Goal: Task Accomplishment & Management: Manage account settings

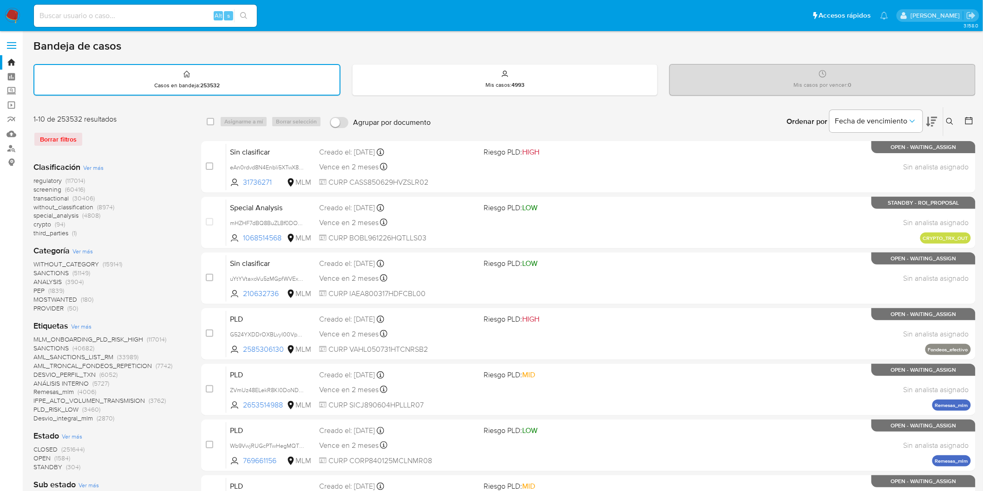
click at [16, 19] on img at bounding box center [13, 16] width 16 height 16
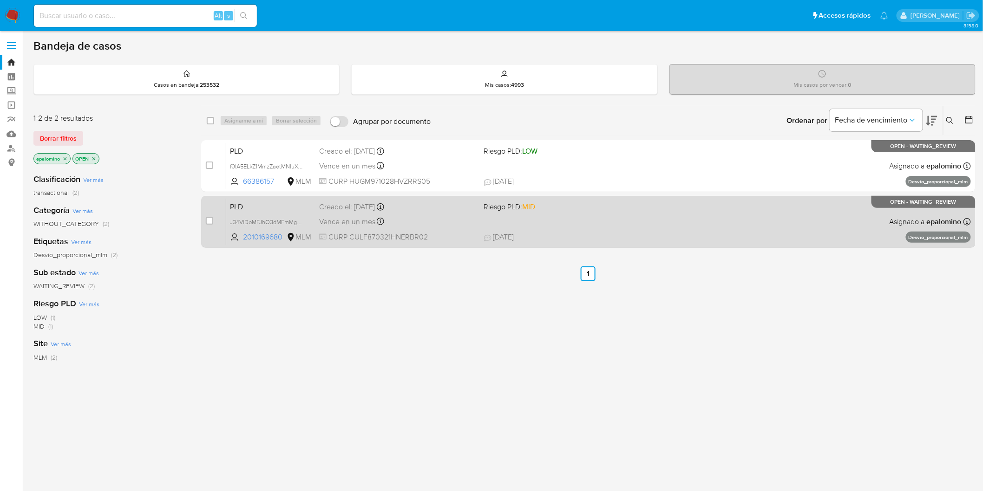
click at [249, 203] on span "PLD" at bounding box center [271, 206] width 82 height 12
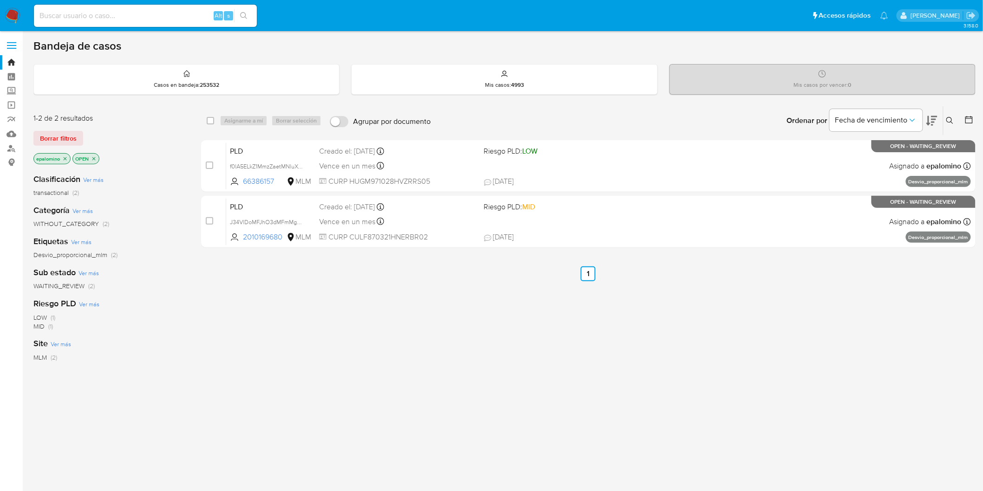
click at [63, 136] on span "Borrar filtros" at bounding box center [58, 138] width 37 height 13
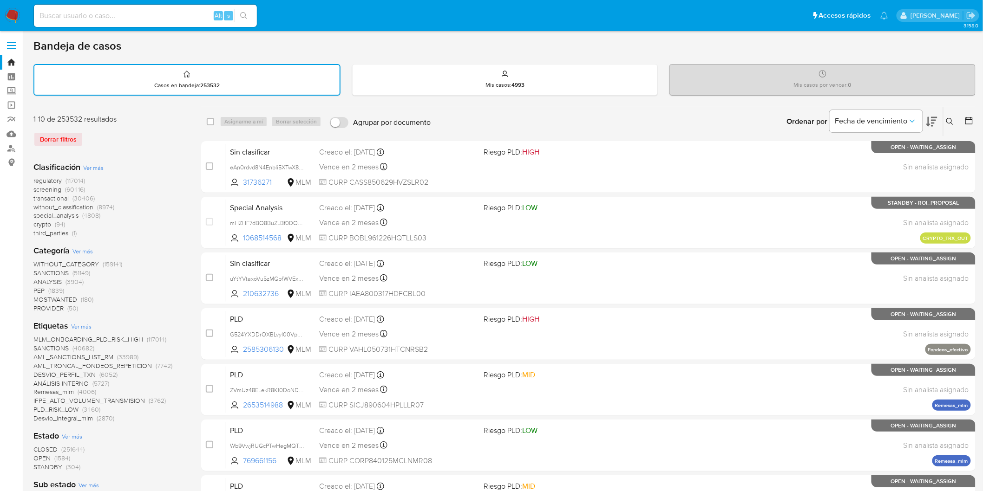
click at [951, 120] on icon at bounding box center [949, 121] width 7 height 7
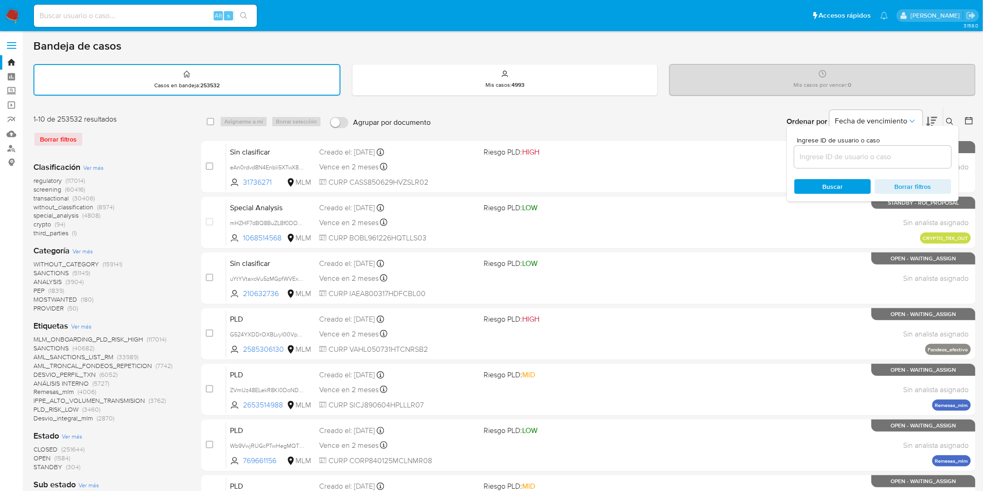
click at [847, 155] on input at bounding box center [872, 157] width 157 height 12
type input "2010169680"
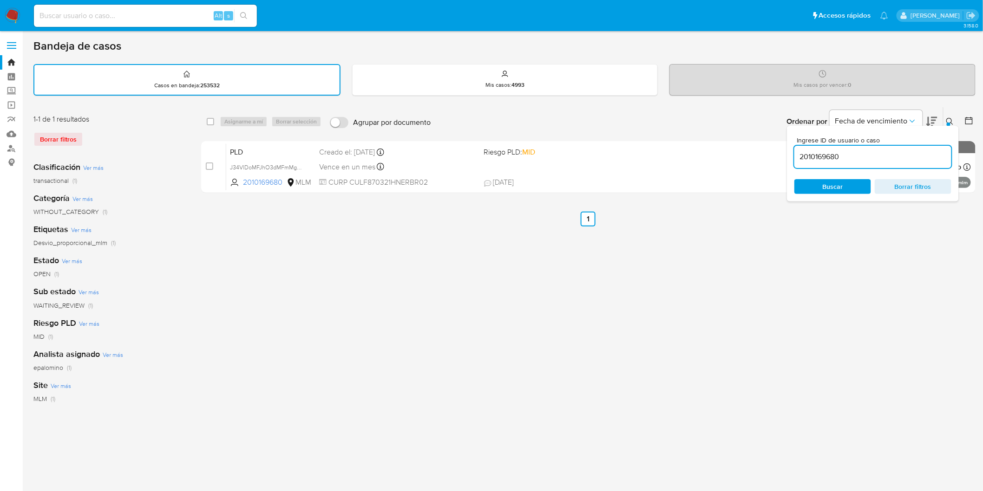
click at [955, 113] on div "Ingrese ID de usuario o caso 2010169680 Buscar Borrar filtros" at bounding box center [951, 121] width 16 height 29
click at [948, 118] on icon at bounding box center [949, 121] width 7 height 7
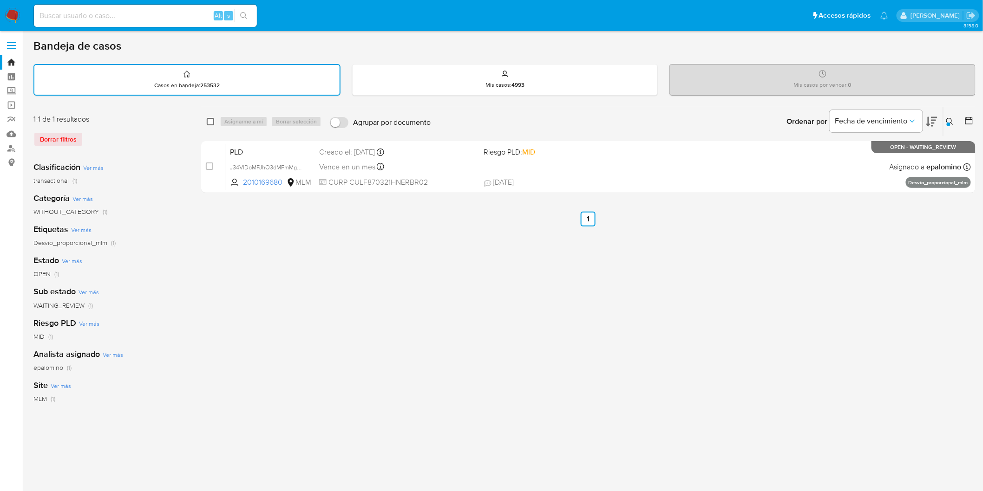
click at [208, 119] on input "checkbox" at bounding box center [210, 121] width 7 height 7
checkbox input "true"
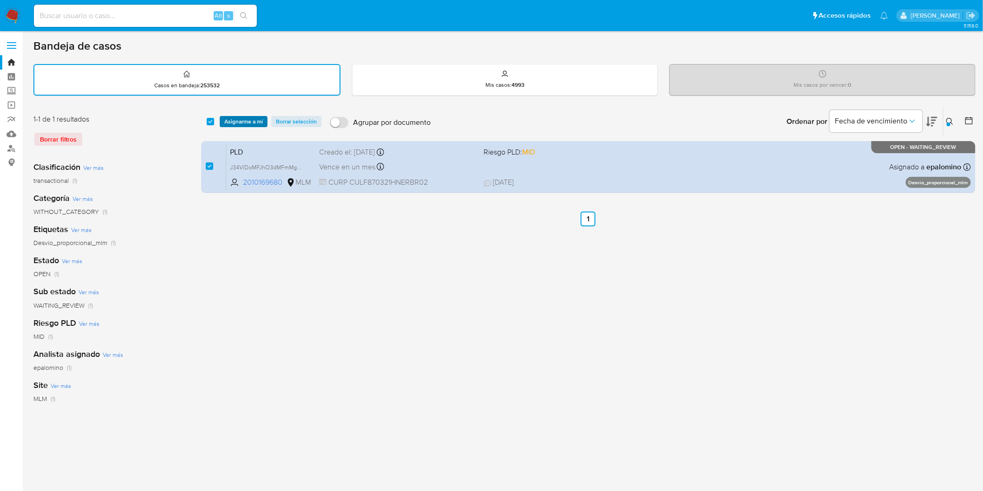
click at [239, 120] on span "Asignarme a mí" at bounding box center [243, 121] width 39 height 9
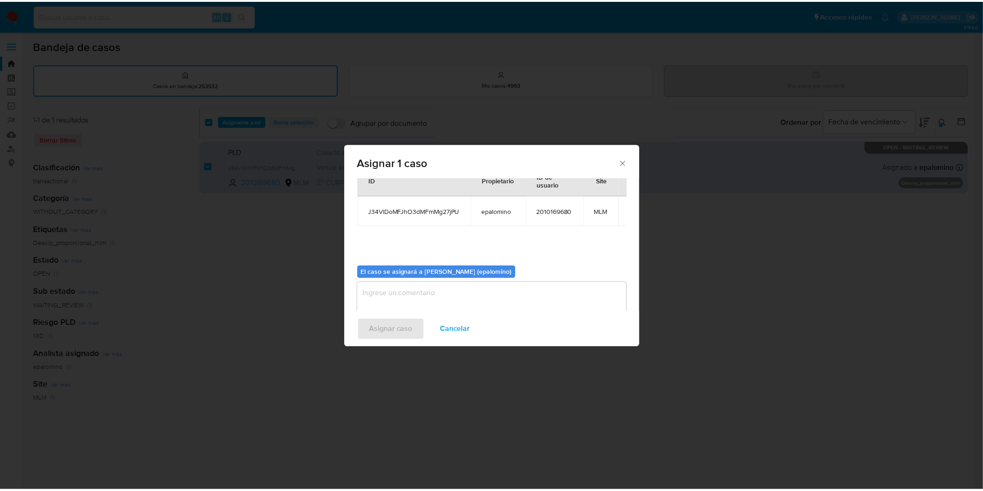
scroll to position [48, 0]
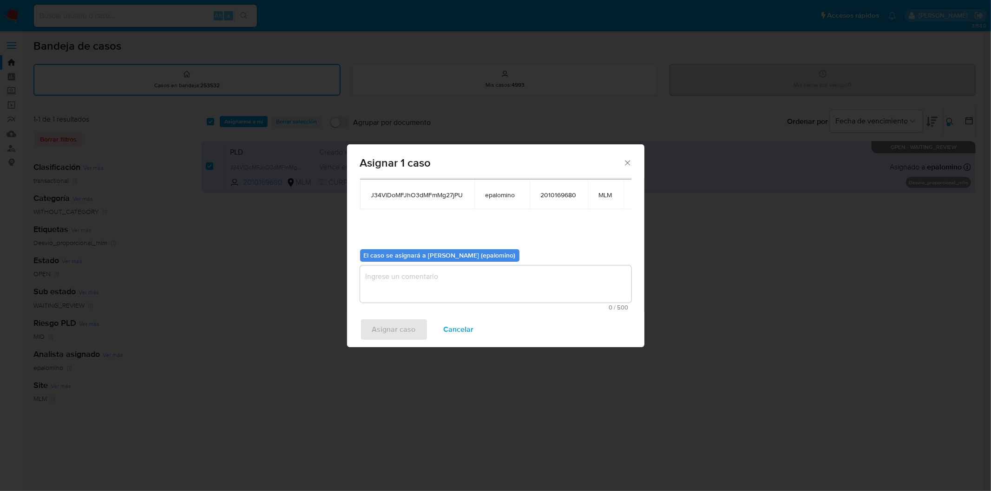
click at [411, 293] on textarea "assign-modal" at bounding box center [495, 284] width 271 height 37
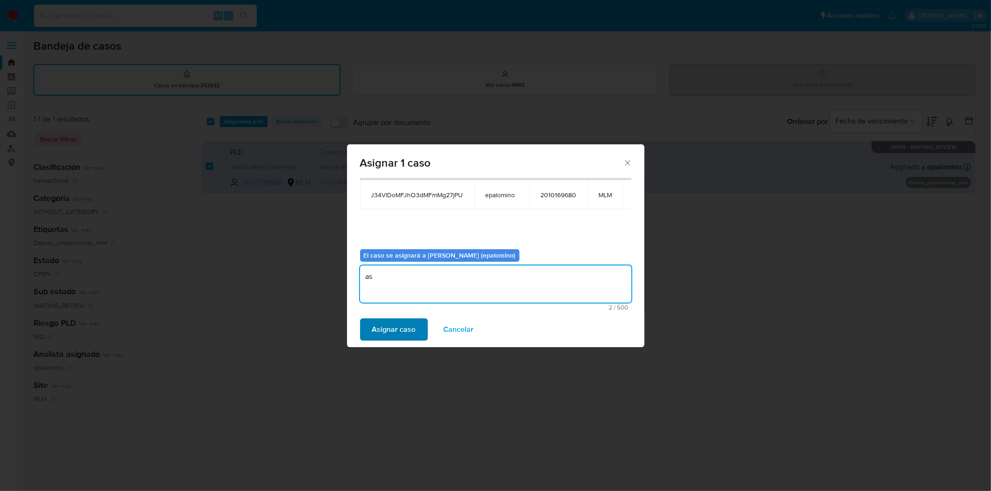
type textarea "as"
click at [384, 326] on span "Asignar caso" at bounding box center [394, 330] width 44 height 20
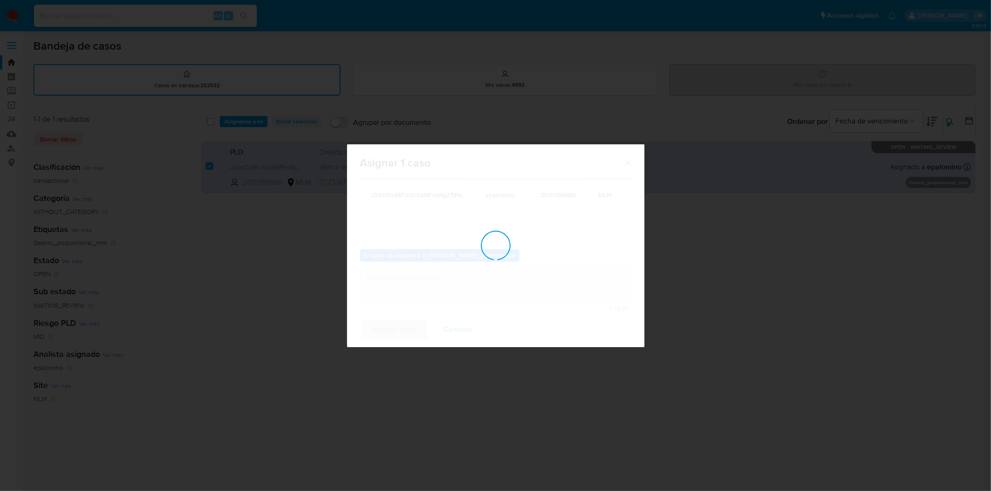
checkbox input "false"
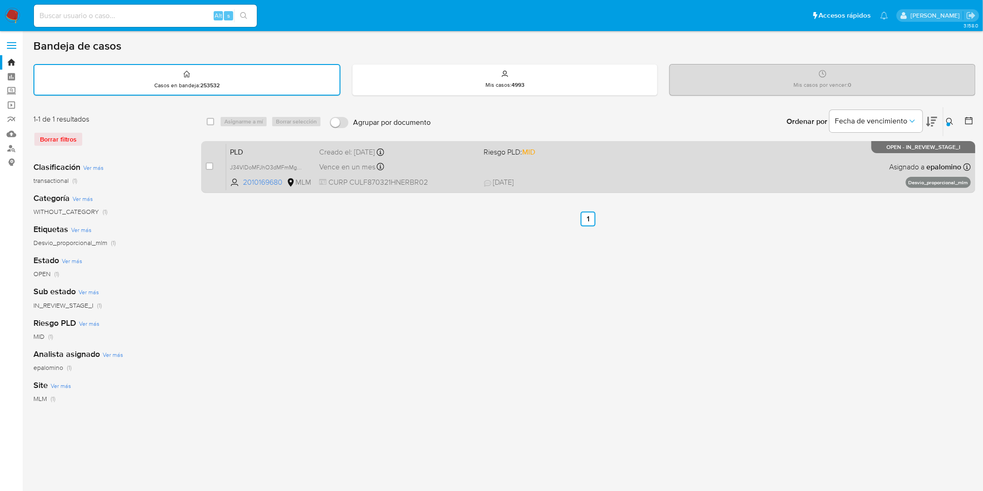
click at [248, 149] on span "PLD" at bounding box center [271, 151] width 82 height 12
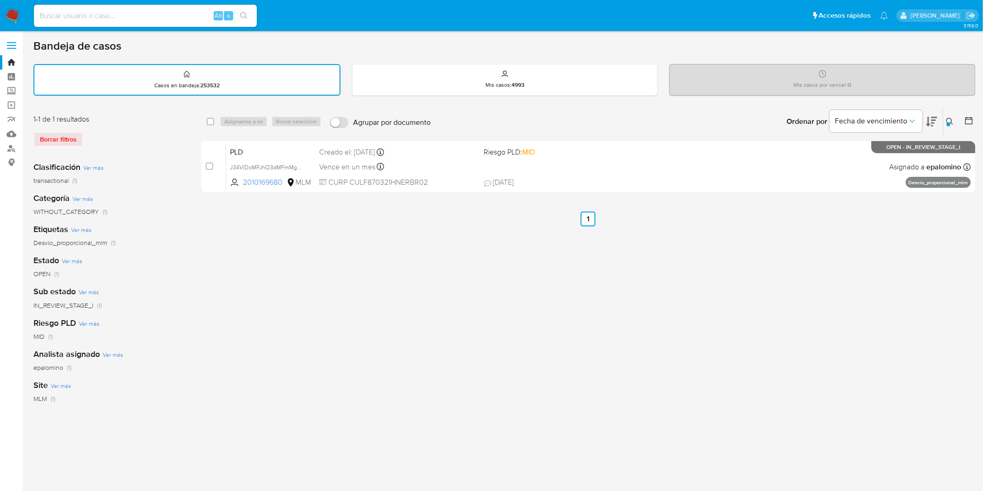
click at [7, 14] on img at bounding box center [13, 16] width 16 height 16
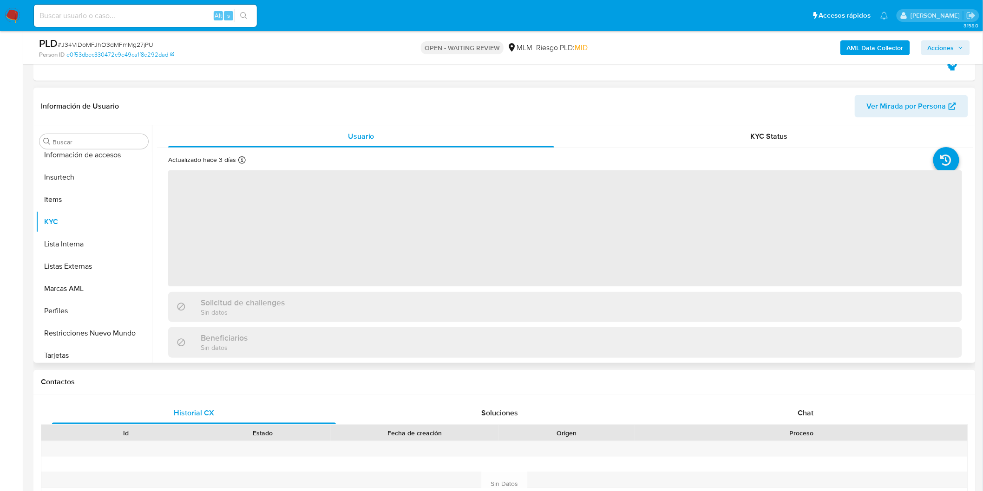
scroll to position [392, 0]
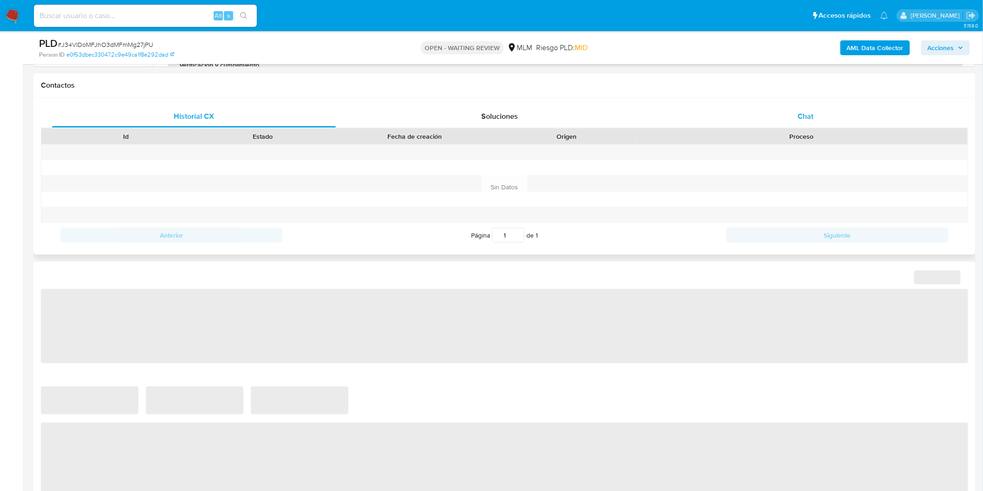
click at [795, 114] on div "Chat" at bounding box center [806, 116] width 284 height 22
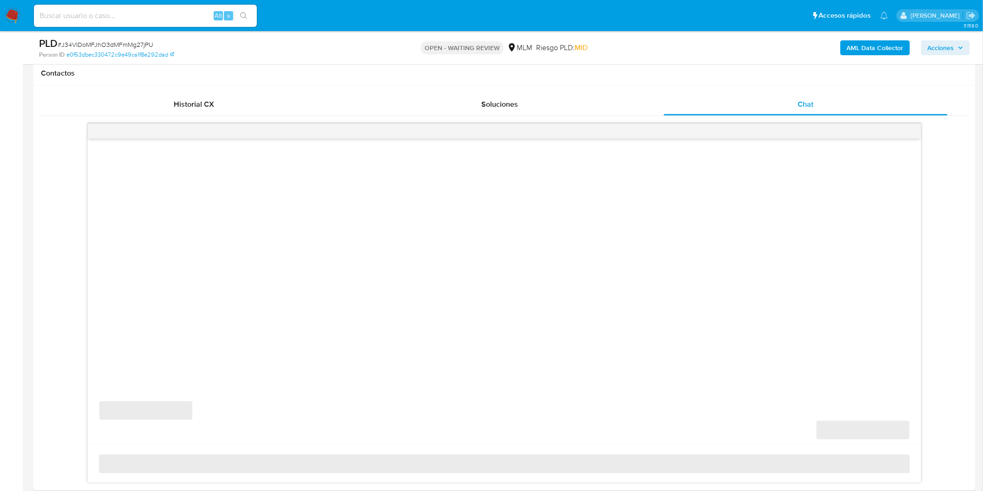
select select "10"
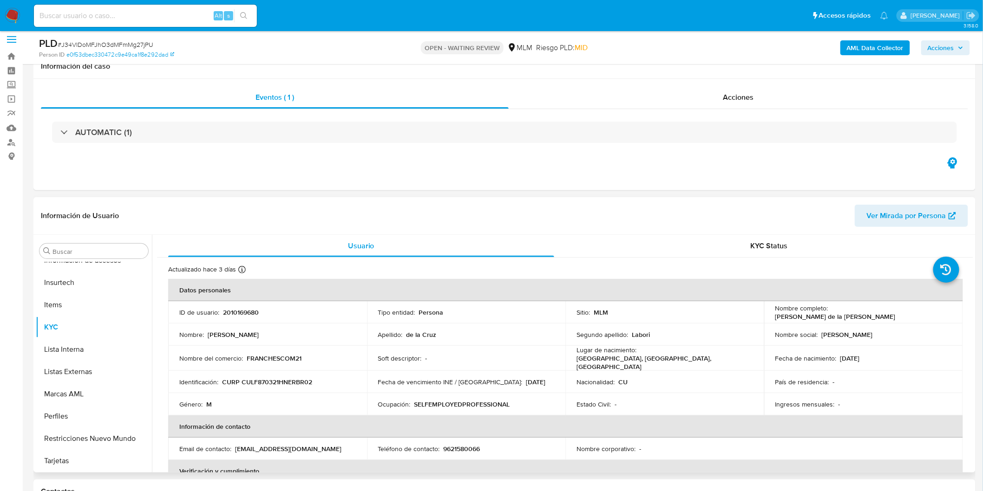
scroll to position [0, 0]
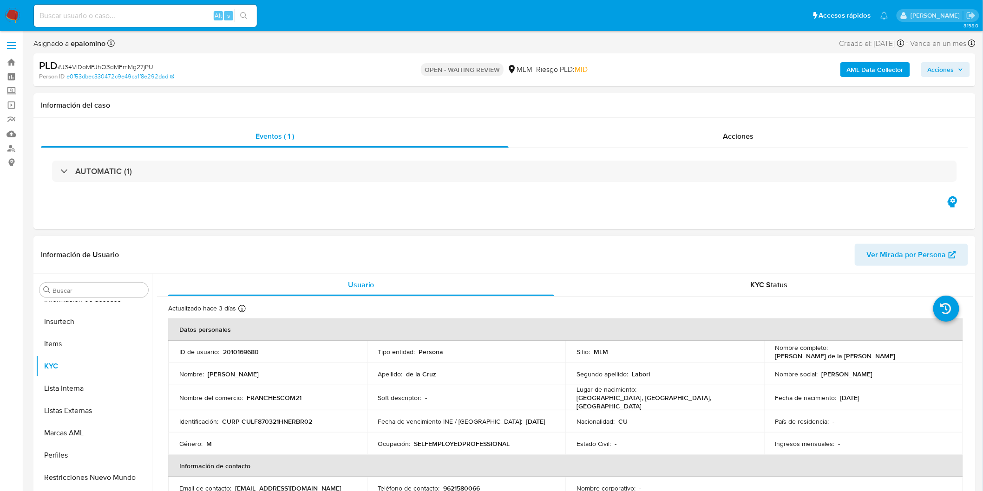
click at [240, 352] on p "2010169680" at bounding box center [241, 352] width 36 height 8
click at [240, 353] on p "2010169680" at bounding box center [241, 352] width 36 height 8
copy p "2010169680"
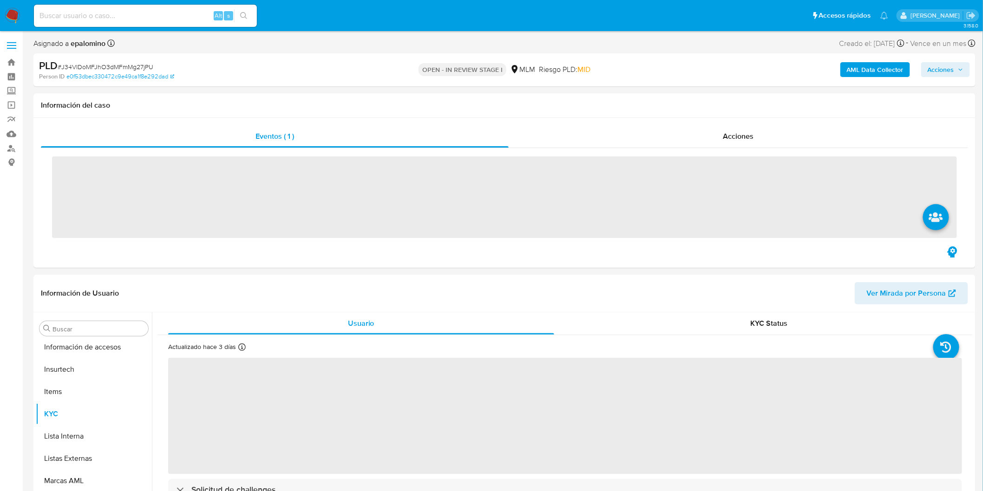
scroll to position [392, 0]
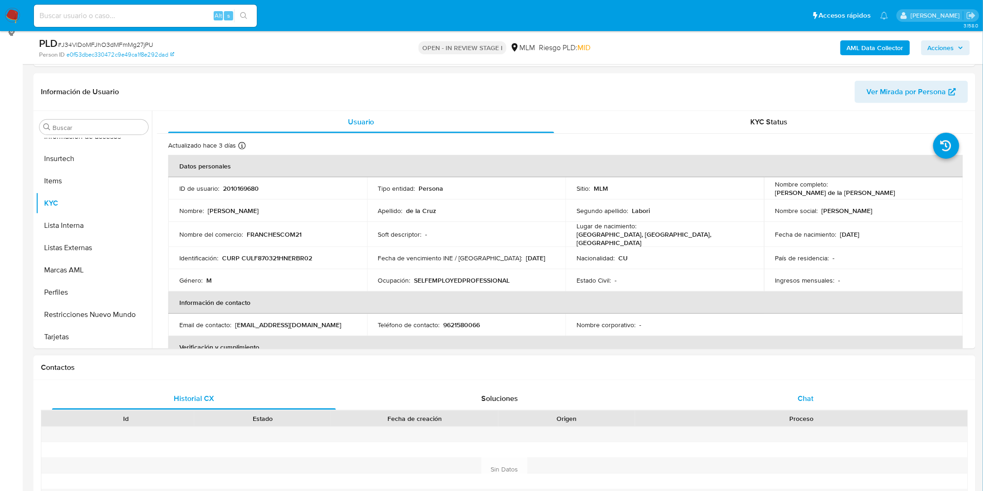
click at [817, 391] on div "Chat" at bounding box center [806, 399] width 284 height 22
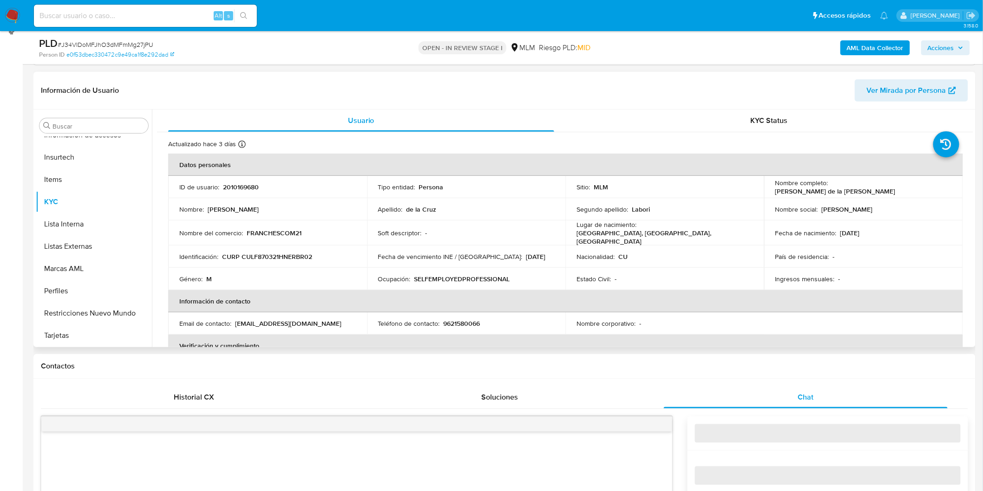
select select "10"
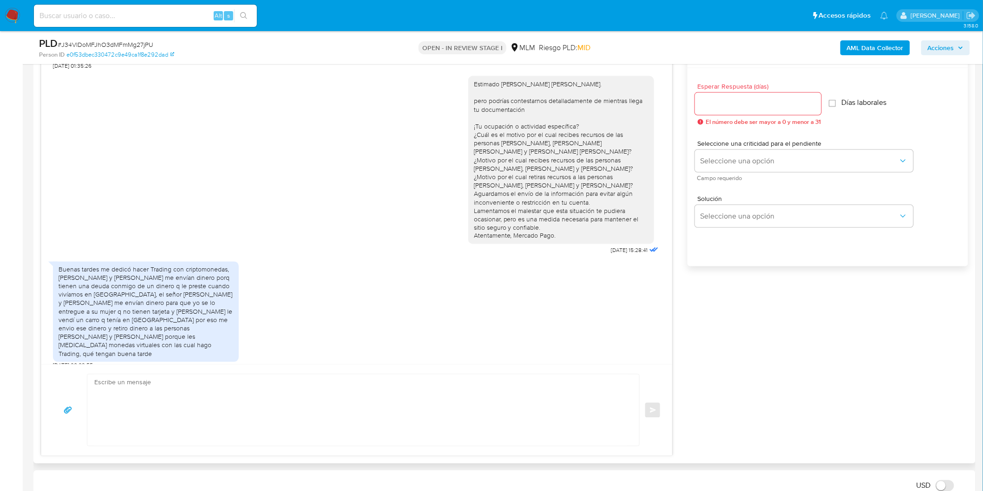
scroll to position [439, 0]
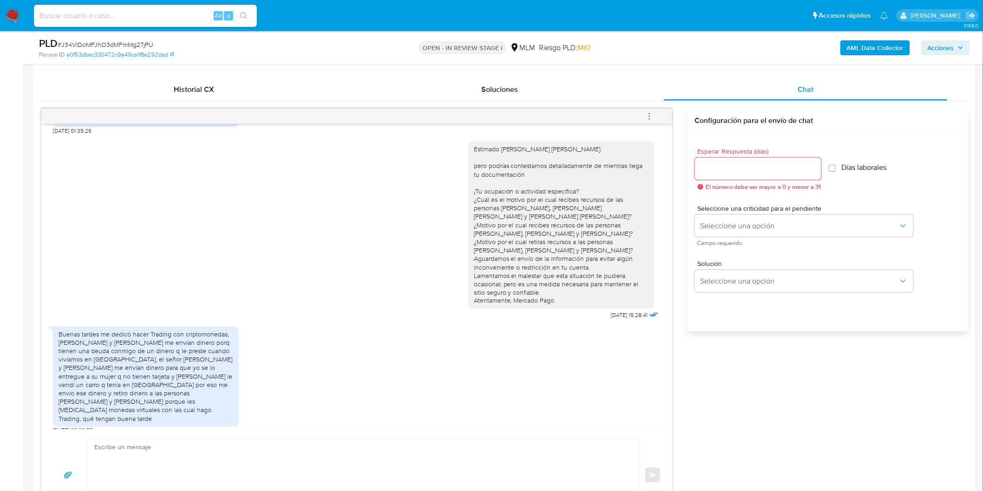
click at [752, 168] on input "Esperar Respuesta (días)" at bounding box center [758, 169] width 126 height 12
type input "0"
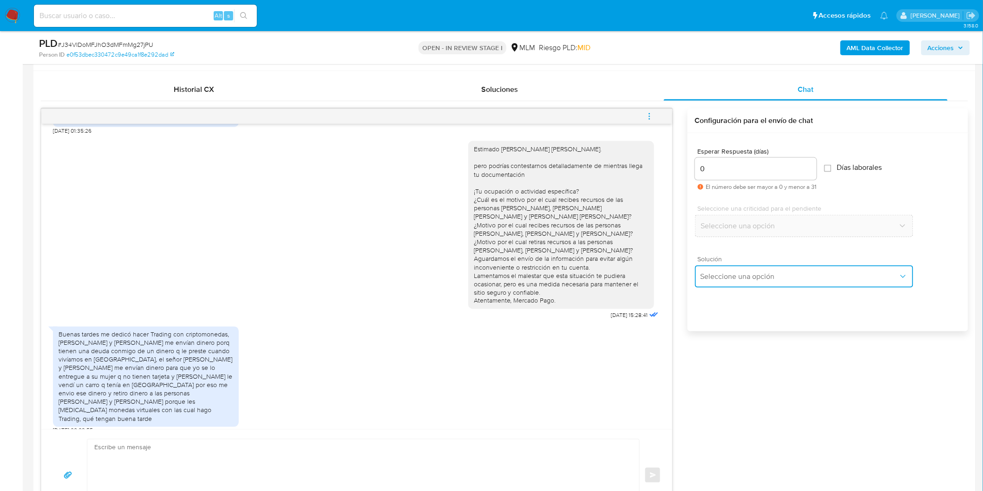
click at [743, 281] on button "Seleccione una opción" at bounding box center [804, 277] width 218 height 22
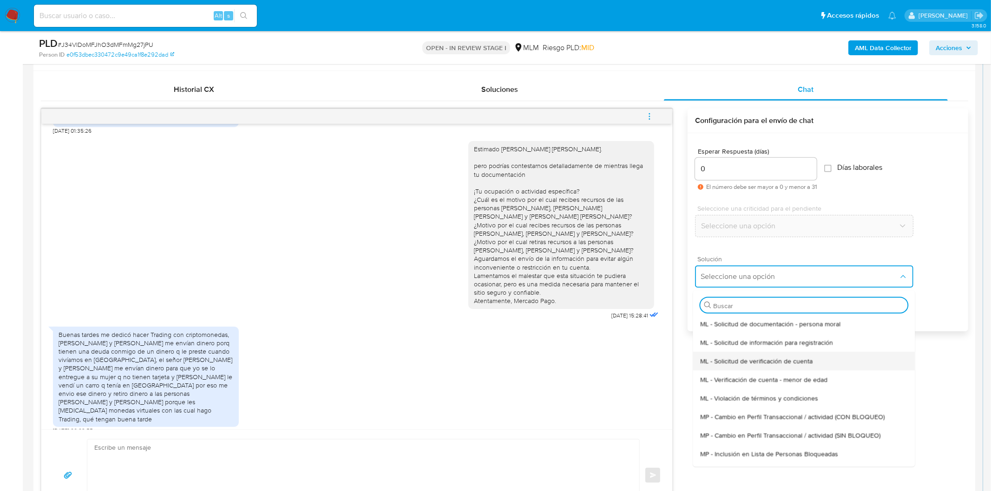
click at [753, 361] on span "ML - Solicitud de verificación de cuenta" at bounding box center [756, 361] width 112 height 8
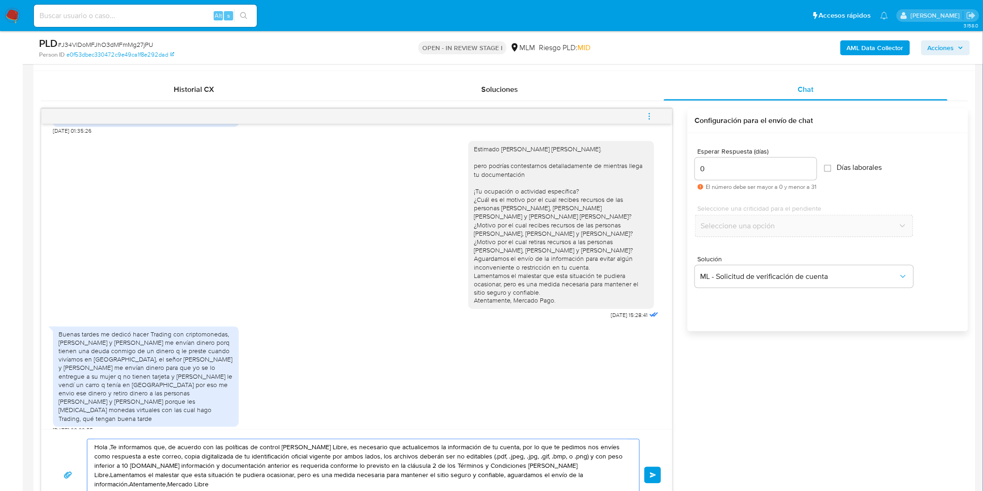
drag, startPoint x: 600, startPoint y: 480, endPoint x: 88, endPoint y: 431, distance: 513.8
click at [88, 431] on div "Hola ,Te informamos que, de acuerdo con las políticas de control de Mercado Lib…" at bounding box center [356, 475] width 631 height 91
paste textarea "Agradecemos mucho tus respuestas. Para la institución es importante conocer a s…"
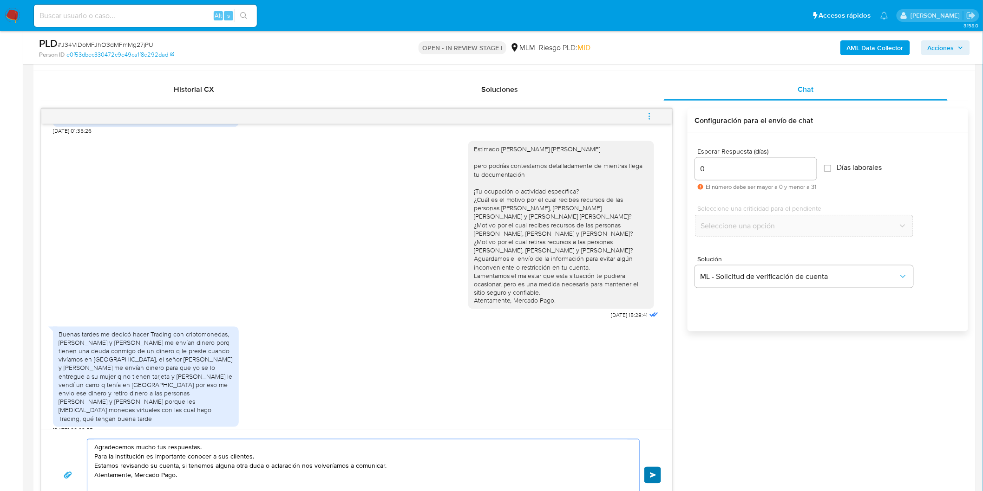
type textarea "Agradecemos mucho tus respuestas. Para la institución es importante conocer a s…"
click at [652, 474] on span "Enviar" at bounding box center [653, 476] width 7 height 6
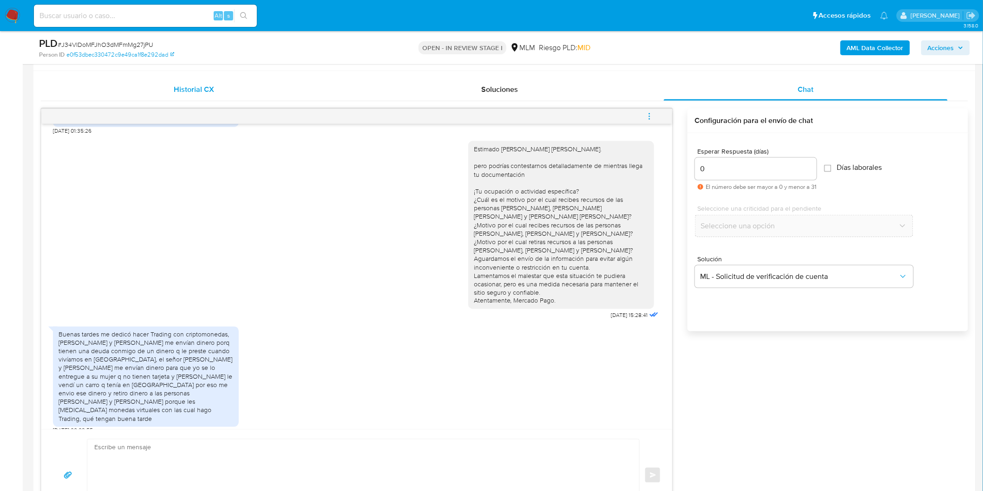
scroll to position [412, 0]
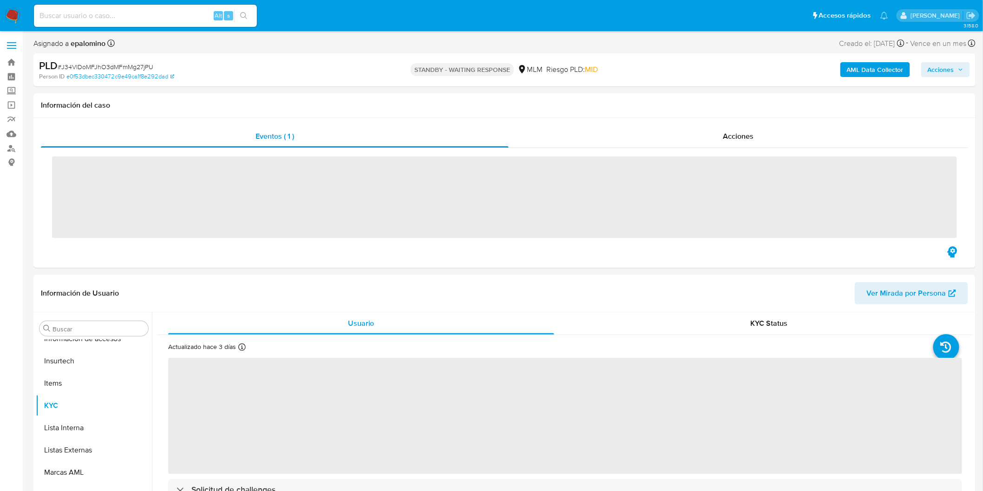
scroll to position [392, 0]
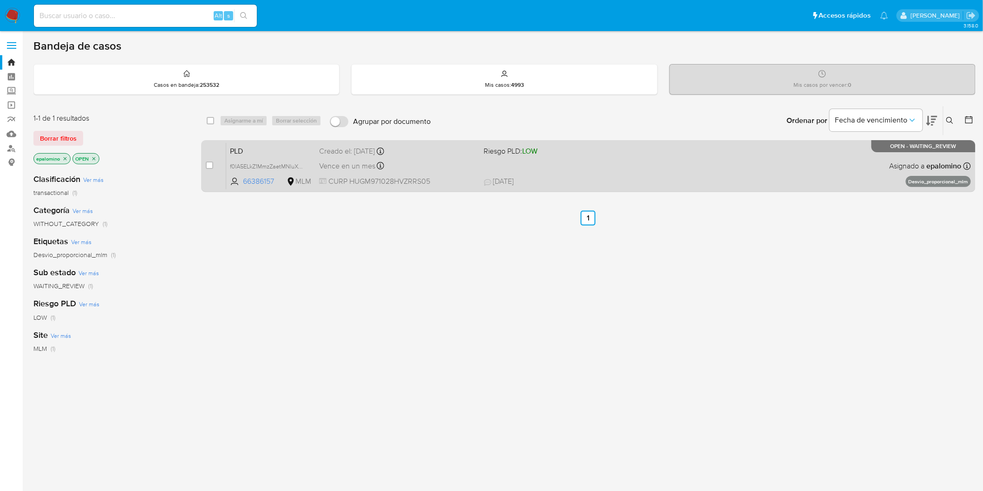
click at [235, 140] on div "case-item-checkbox No es posible asignar el caso PLD f0lA5ELkZ1MmzZaetMNluXw7 6…" at bounding box center [588, 166] width 774 height 52
click at [242, 150] on span "PLD" at bounding box center [271, 150] width 82 height 12
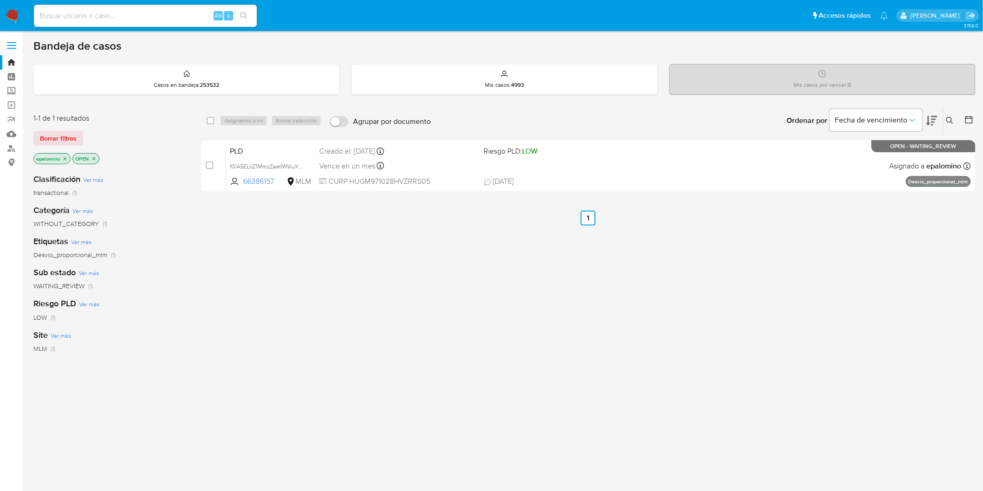
click at [72, 137] on span "Borrar filtros" at bounding box center [58, 138] width 37 height 13
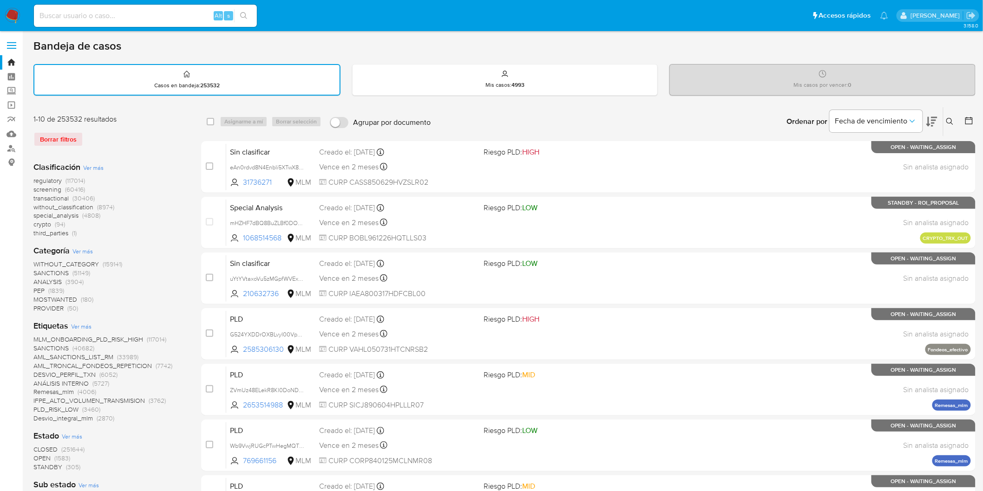
click at [7, 11] on img at bounding box center [13, 16] width 16 height 16
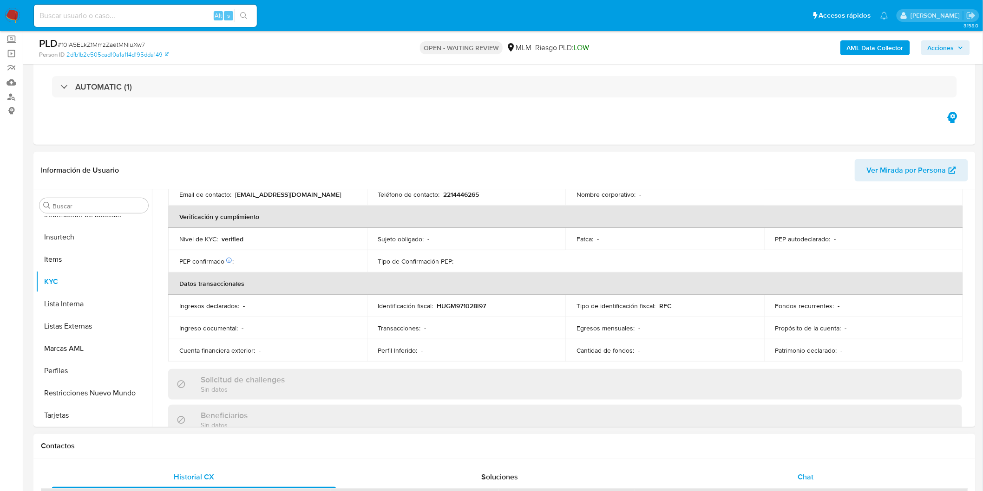
scroll to position [425, 0]
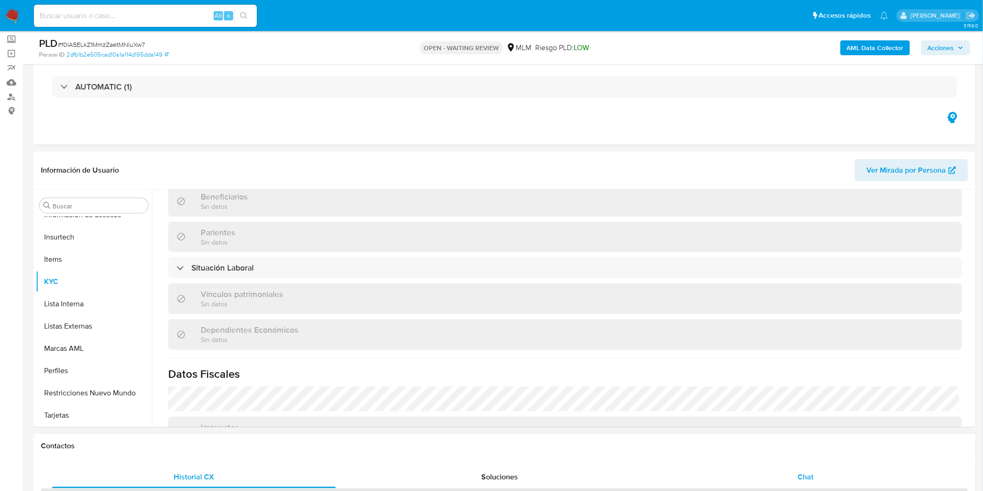
click at [811, 472] on span "Chat" at bounding box center [806, 477] width 16 height 11
select select "10"
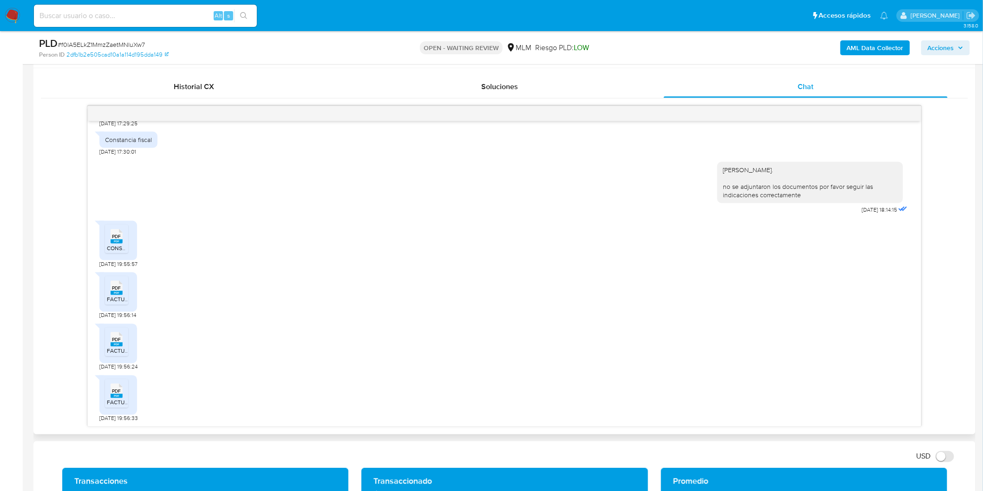
scroll to position [464, 0]
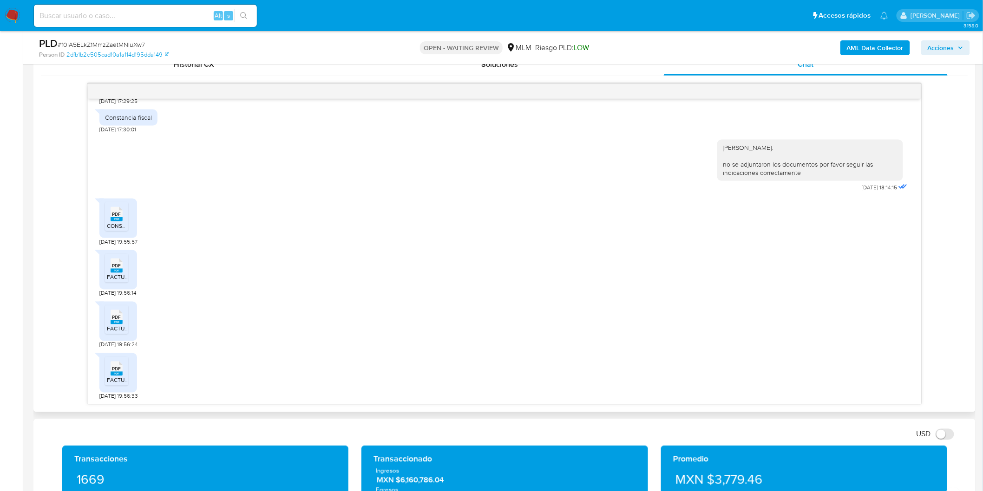
click at [118, 222] on icon "PDF" at bounding box center [117, 214] width 12 height 16
click at [118, 268] on span "PDF" at bounding box center [116, 266] width 9 height 6
click at [117, 324] on rect at bounding box center [117, 322] width 12 height 4
click at [113, 381] on span "FACTURA III.pdf" at bounding box center [126, 381] width 39 height 8
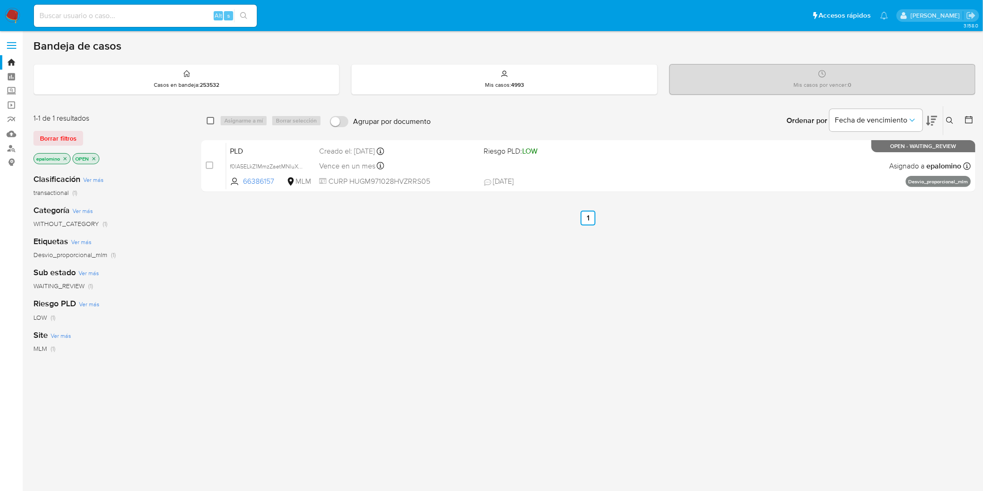
click at [210, 119] on input "checkbox" at bounding box center [210, 120] width 7 height 7
checkbox input "true"
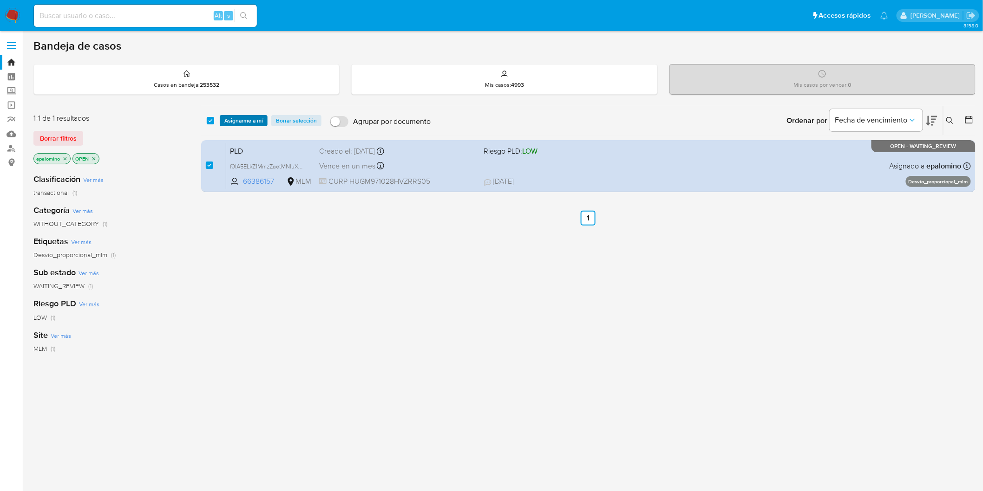
click at [240, 117] on span "Asignarme a mí" at bounding box center [243, 120] width 39 height 9
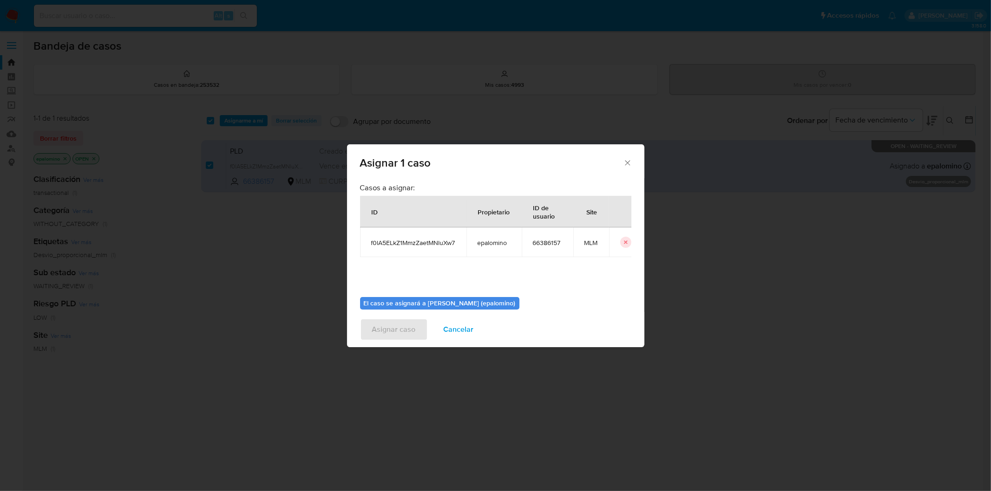
click at [445, 294] on div "El caso se asignará a Elena Carolina Palomino (epalomino) 0 / 500 500 caractere…" at bounding box center [495, 324] width 271 height 69
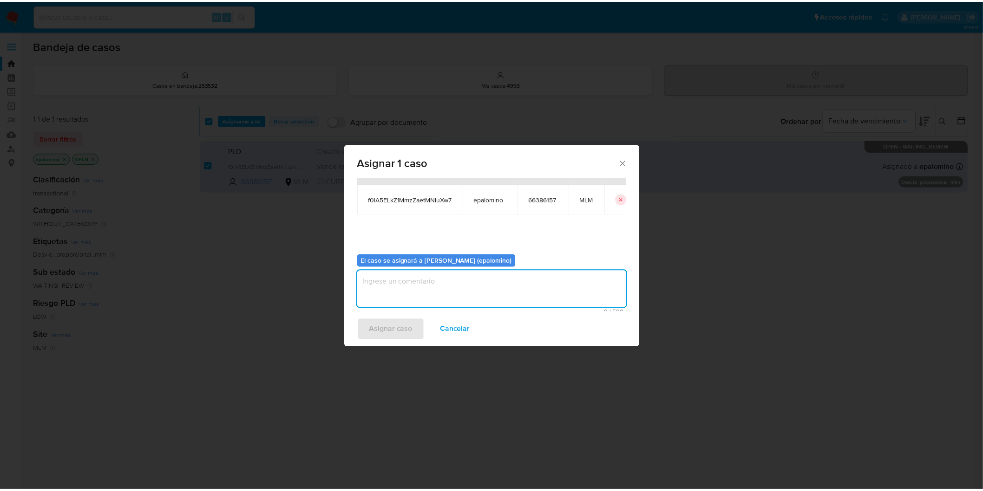
scroll to position [48, 0]
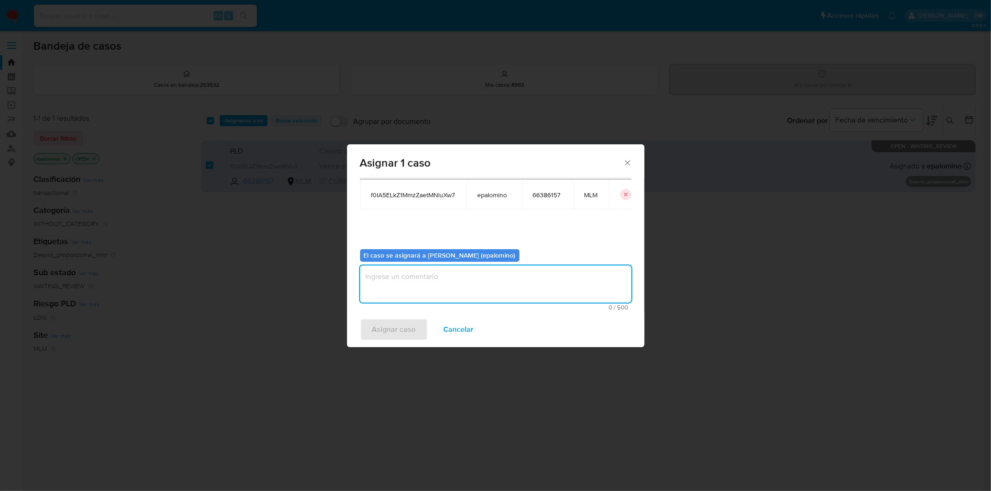
click at [430, 289] on textarea "assign-modal" at bounding box center [495, 284] width 271 height 37
type textarea "as"
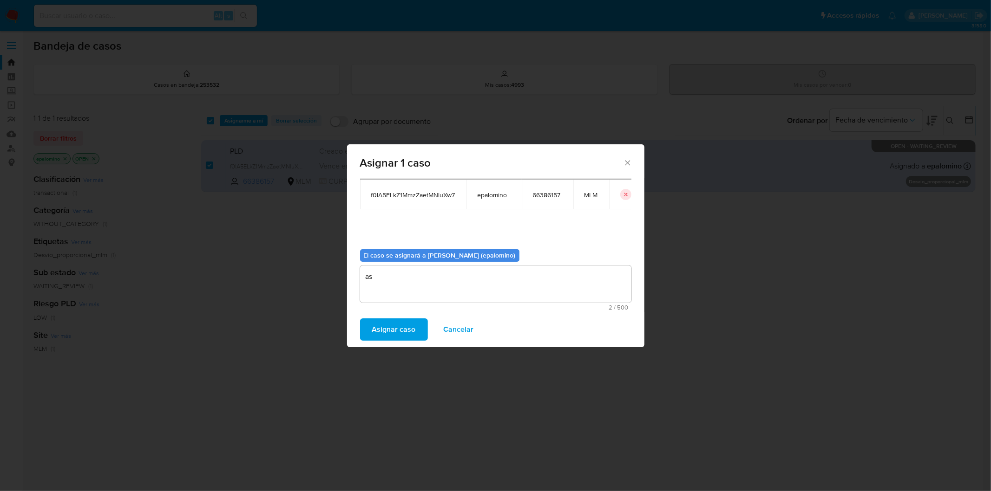
click at [393, 324] on span "Asignar caso" at bounding box center [394, 330] width 44 height 20
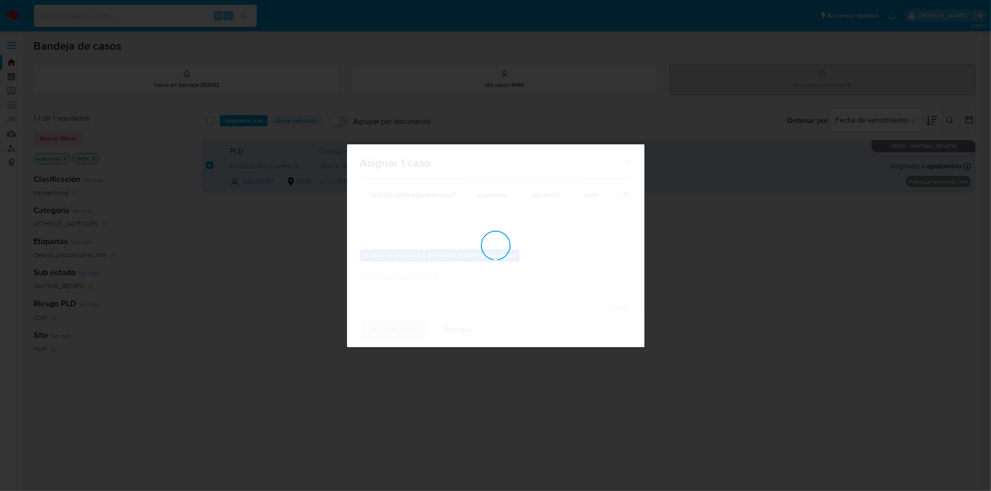
checkbox input "false"
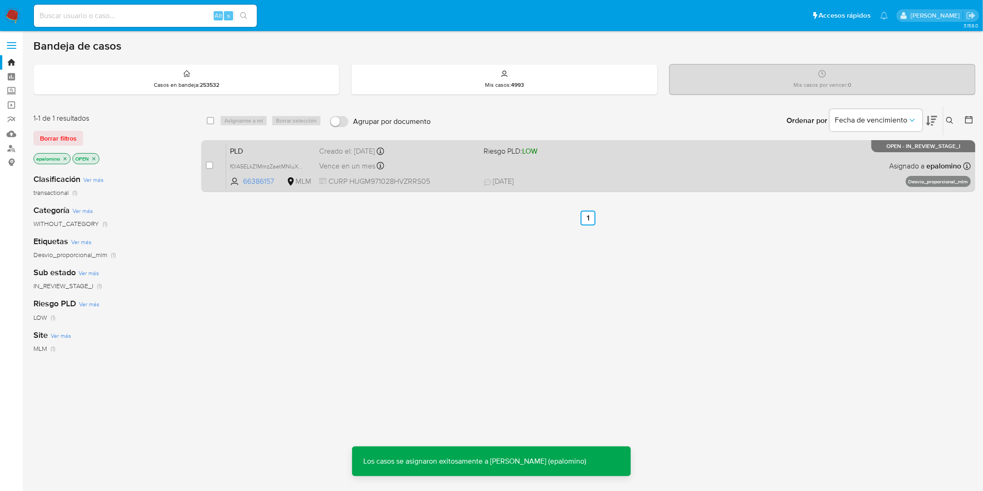
click at [239, 149] on span "PLD" at bounding box center [271, 150] width 82 height 12
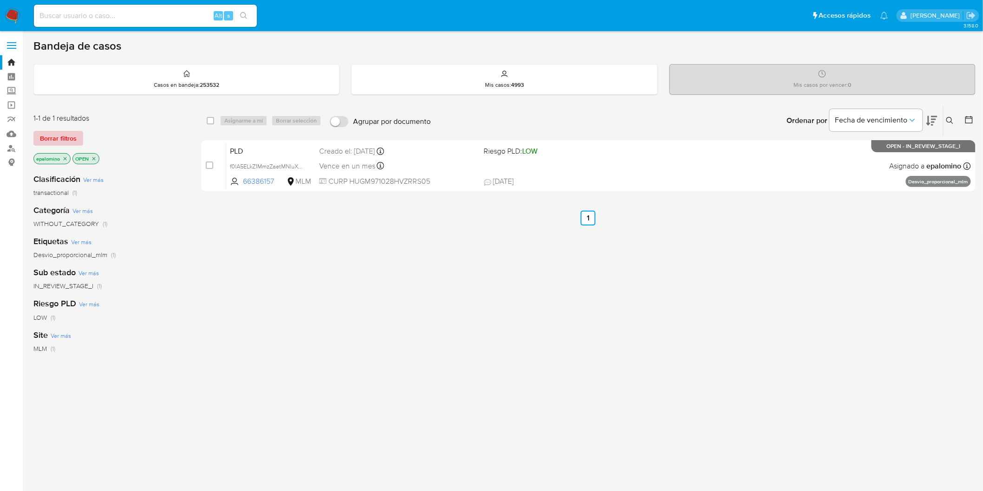
click at [75, 135] on span "Borrar filtros" at bounding box center [58, 138] width 37 height 13
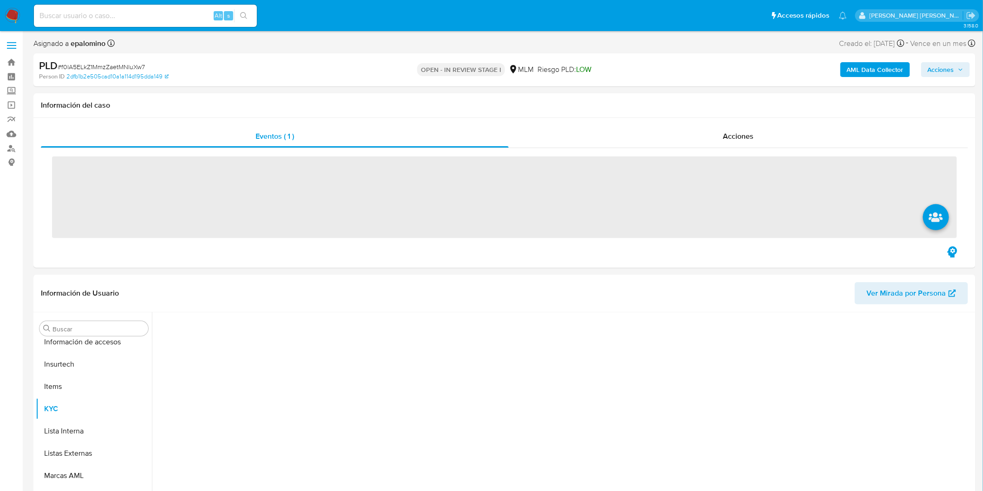
scroll to position [392, 0]
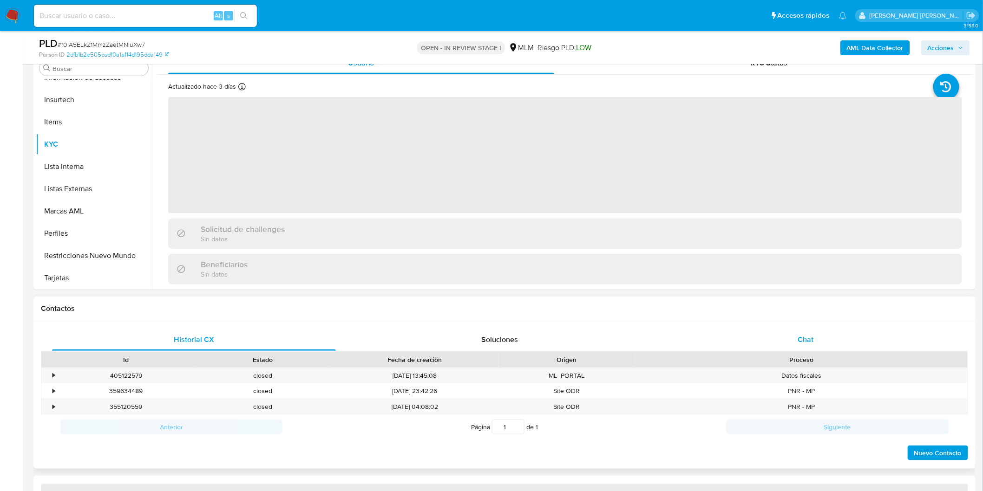
click at [802, 345] on div "Chat" at bounding box center [806, 340] width 284 height 22
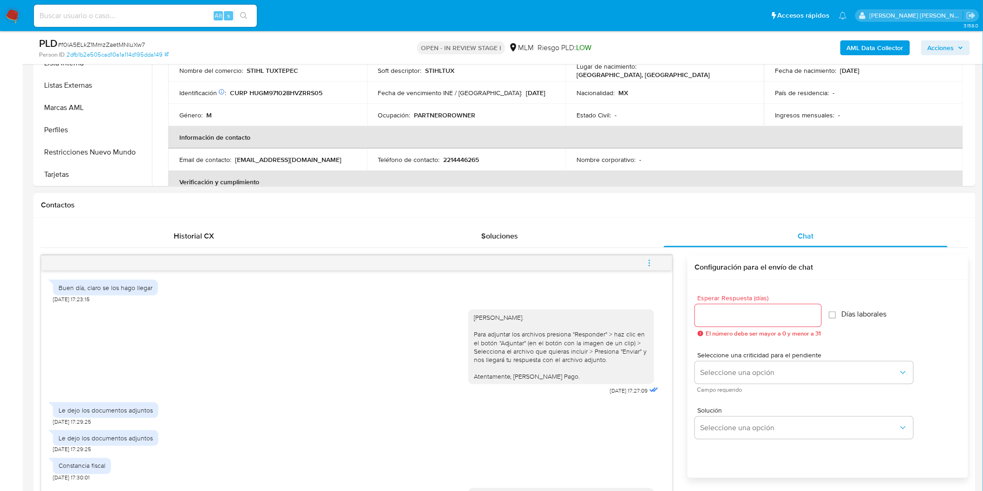
scroll to position [326, 0]
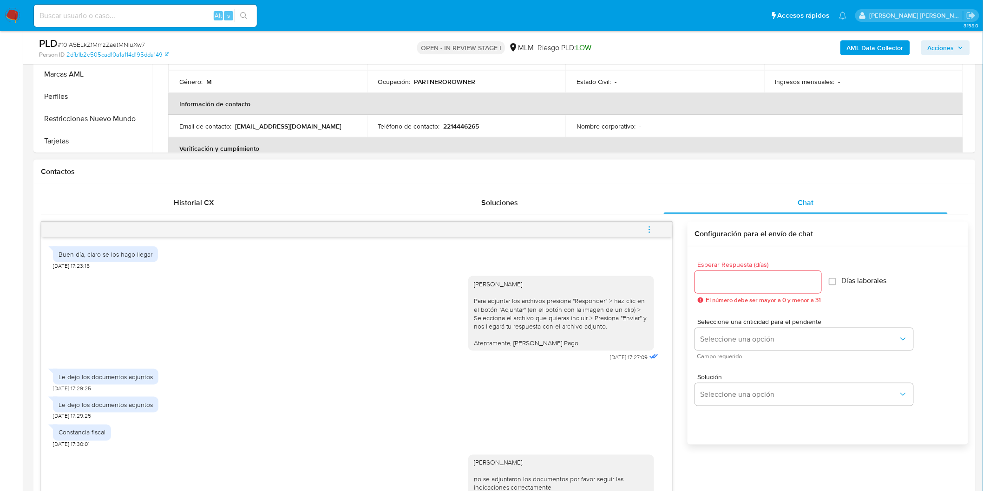
select select "10"
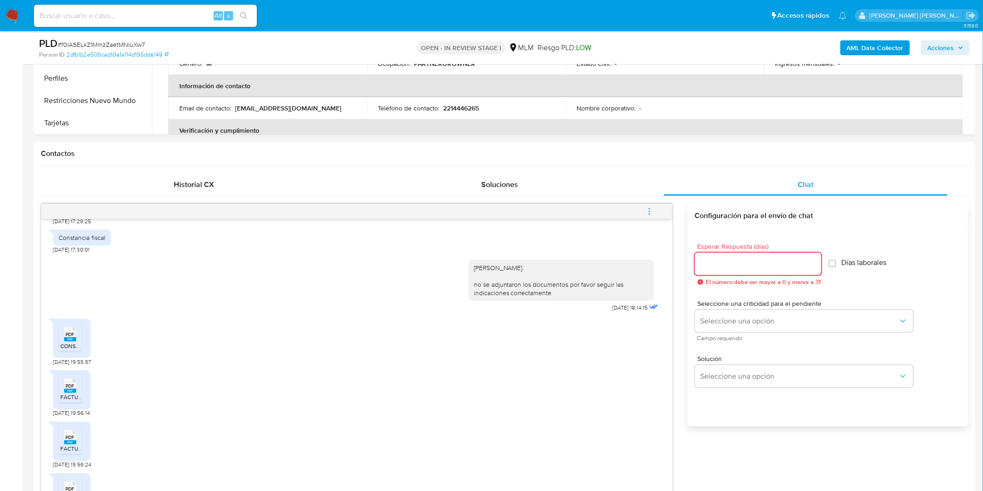
click at [744, 261] on input "Esperar Respuesta (días)" at bounding box center [758, 264] width 126 height 12
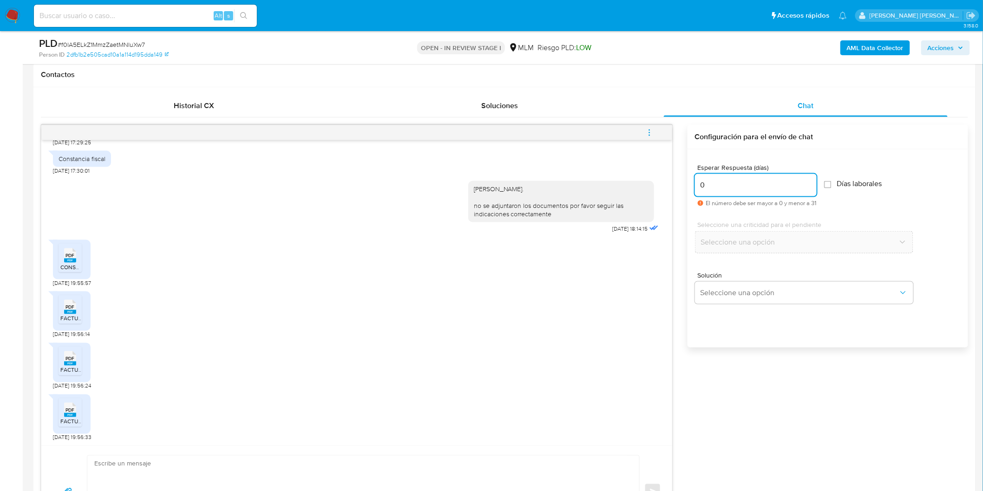
scroll to position [602, 0]
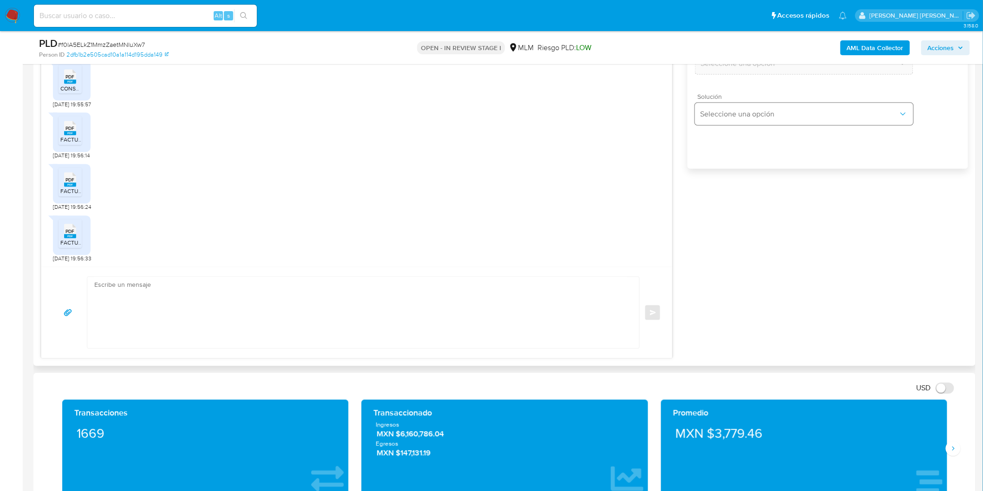
type input "0"
click at [746, 111] on span "Seleccione una opción" at bounding box center [799, 114] width 198 height 9
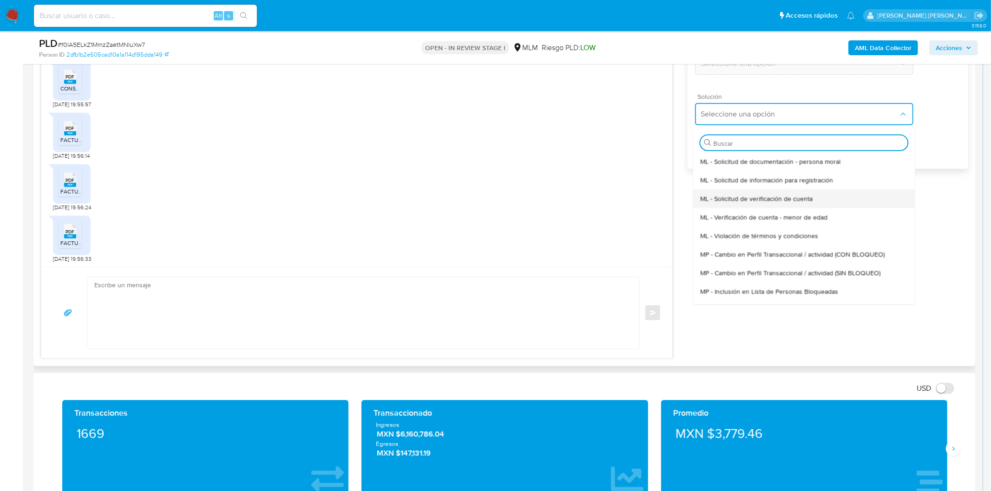
click at [757, 199] on span "ML - Solicitud de verificación de cuenta" at bounding box center [756, 198] width 112 height 8
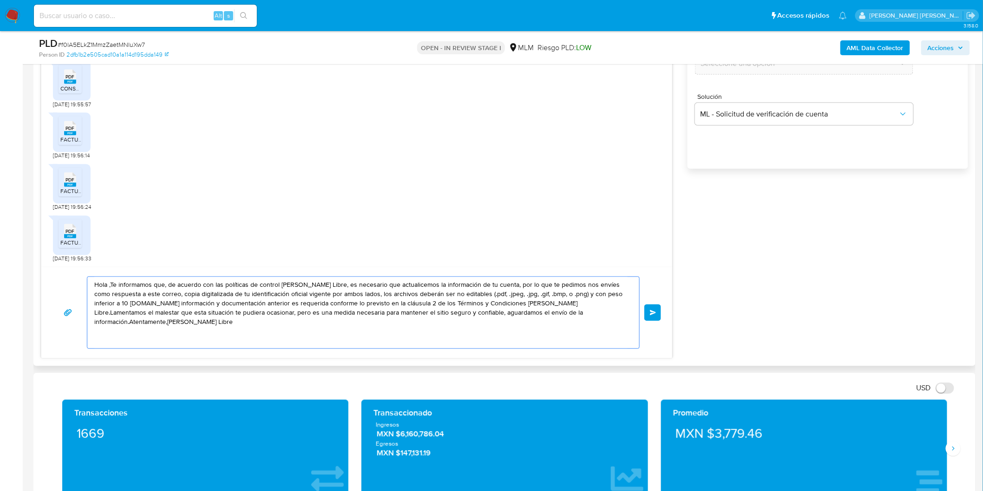
drag, startPoint x: 592, startPoint y: 317, endPoint x: 57, endPoint y: 177, distance: 552.5
click at [57, 177] on div "Buen día, claro se los hago llegar 12/09/2025 17:23:15 Estimado Moises Huerta G…" at bounding box center [357, 152] width 632 height 413
paste textarea "Agradecemos mucho tus respuestas. Para la institución es importante conocer a s…"
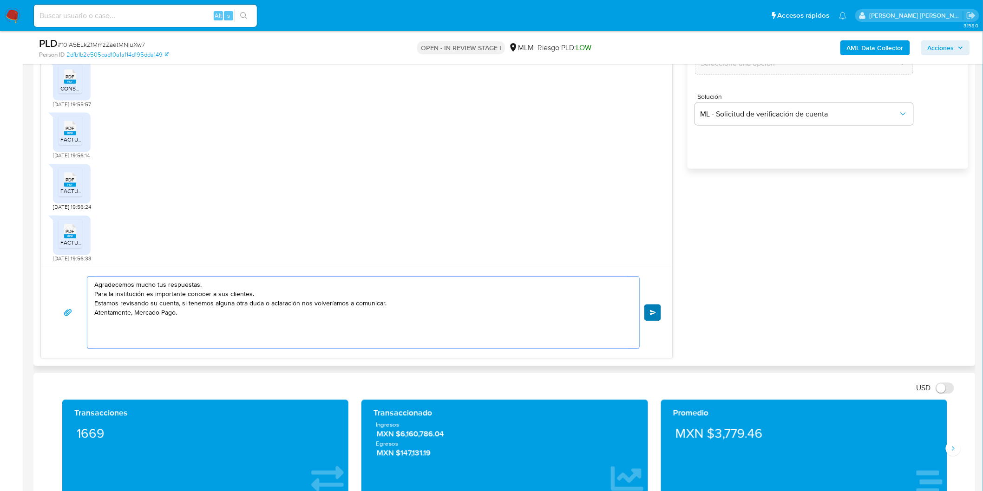
type textarea "Agradecemos mucho tus respuestas. Para la institución es importante conocer a s…"
click at [651, 310] on span "Enviar" at bounding box center [653, 313] width 7 height 6
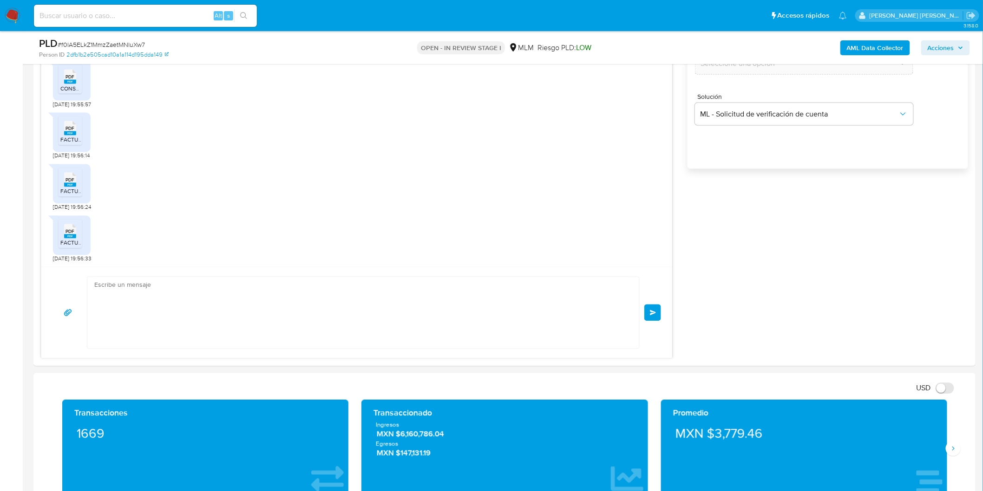
scroll to position [246, 0]
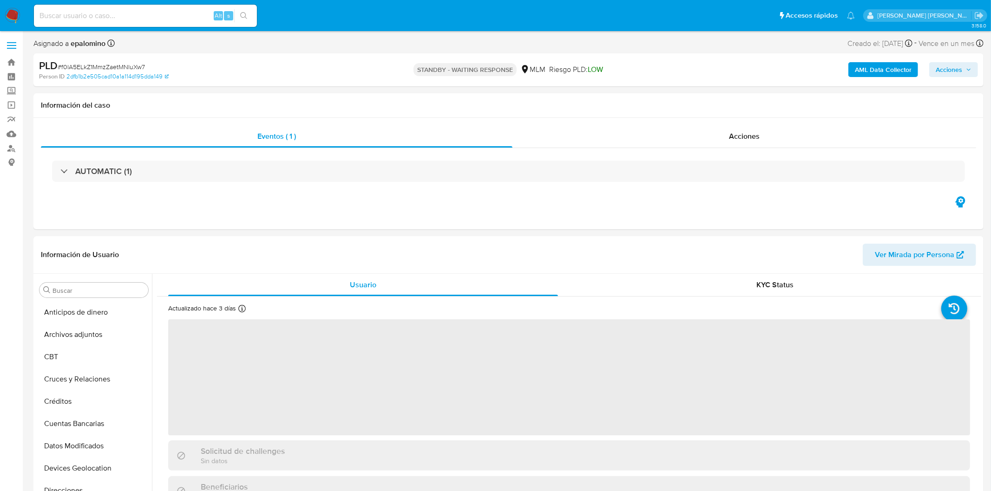
select select "10"
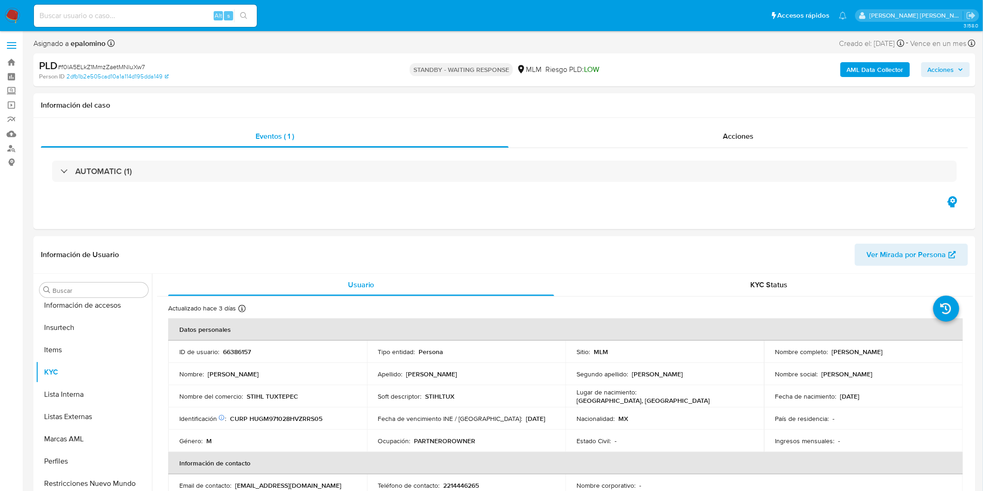
scroll to position [392, 0]
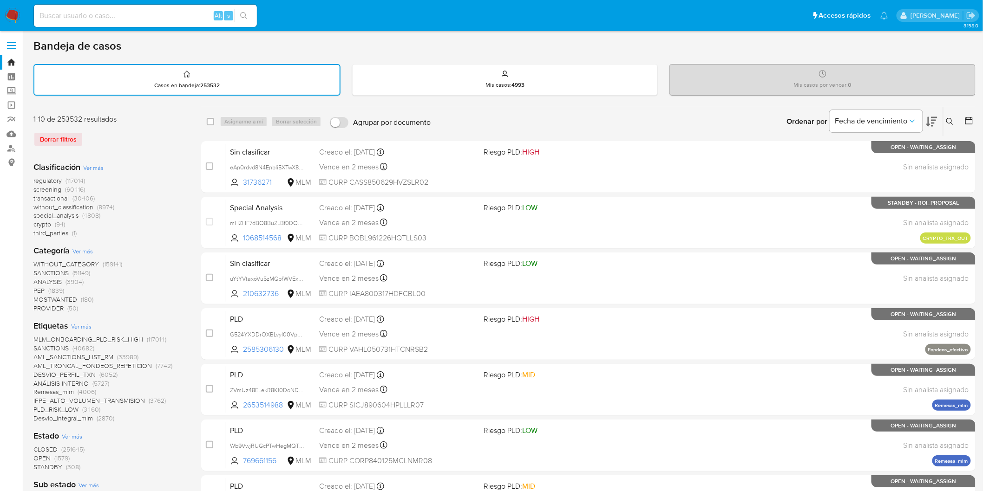
click at [6, 15] on img at bounding box center [13, 16] width 16 height 16
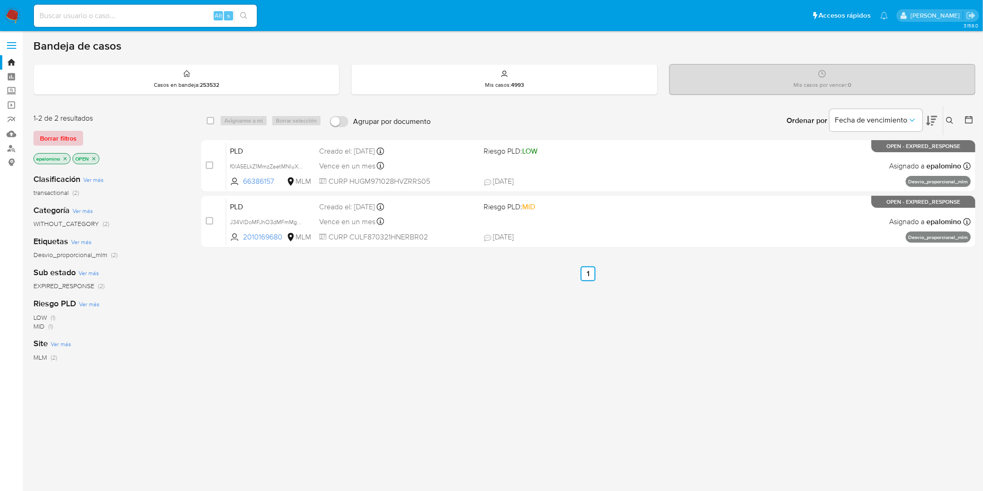
click at [60, 138] on span "Borrar filtros" at bounding box center [58, 138] width 37 height 13
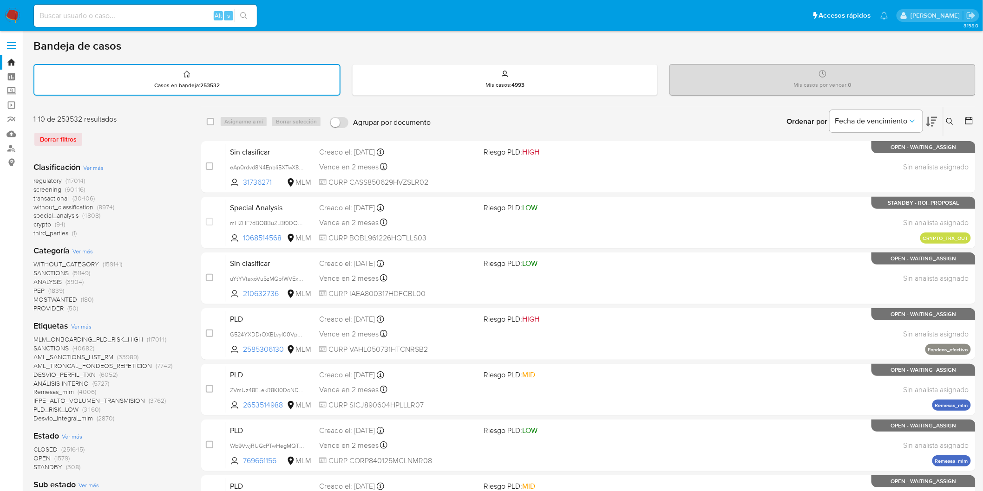
click at [10, 17] on img at bounding box center [13, 16] width 16 height 16
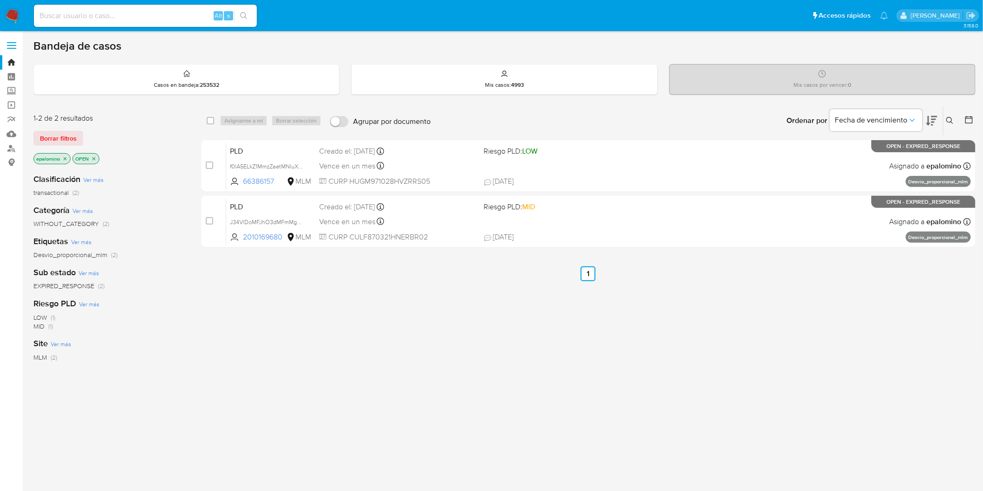
click at [65, 141] on span "Borrar filtros" at bounding box center [58, 138] width 37 height 13
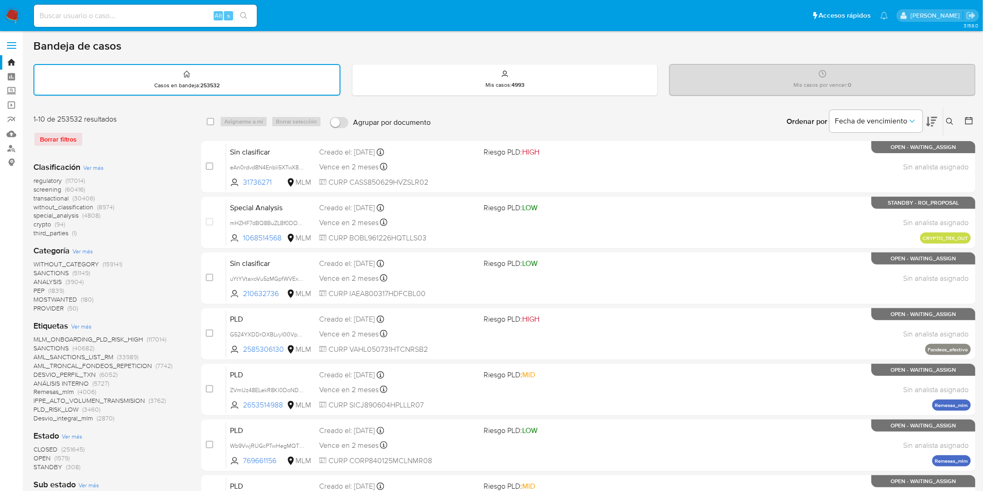
click at [137, 173] on div "Clasificación Ver más regulatory (117014) screening (60416) transactional (3040…" at bounding box center [109, 200] width 153 height 77
click at [7, 18] on img at bounding box center [13, 16] width 16 height 16
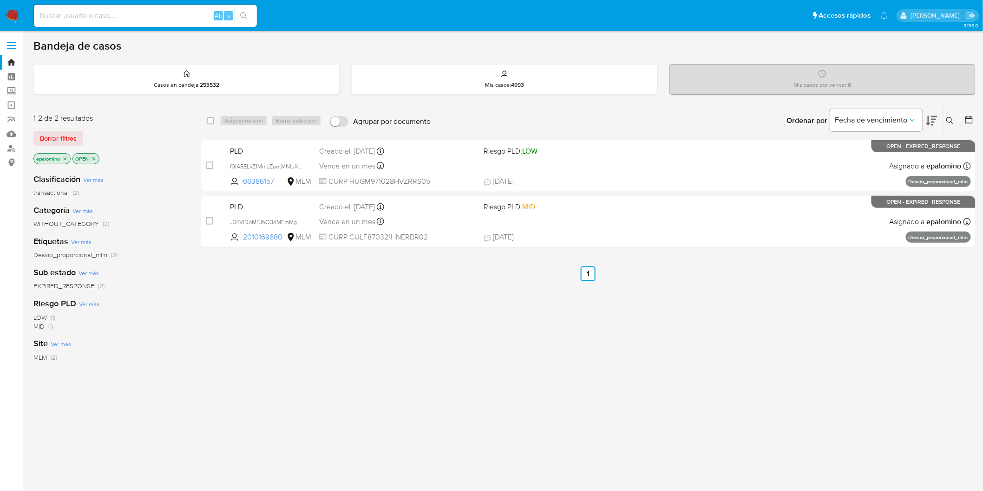
click at [60, 138] on span "Borrar filtros" at bounding box center [58, 138] width 37 height 13
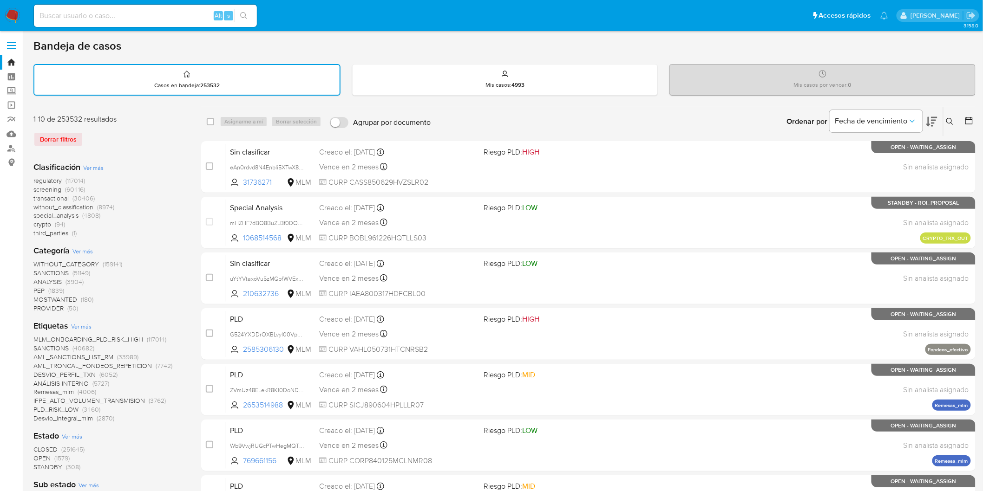
click at [121, 144] on div "Borrar filtros" at bounding box center [107, 139] width 149 height 15
click at [9, 10] on img at bounding box center [13, 16] width 16 height 16
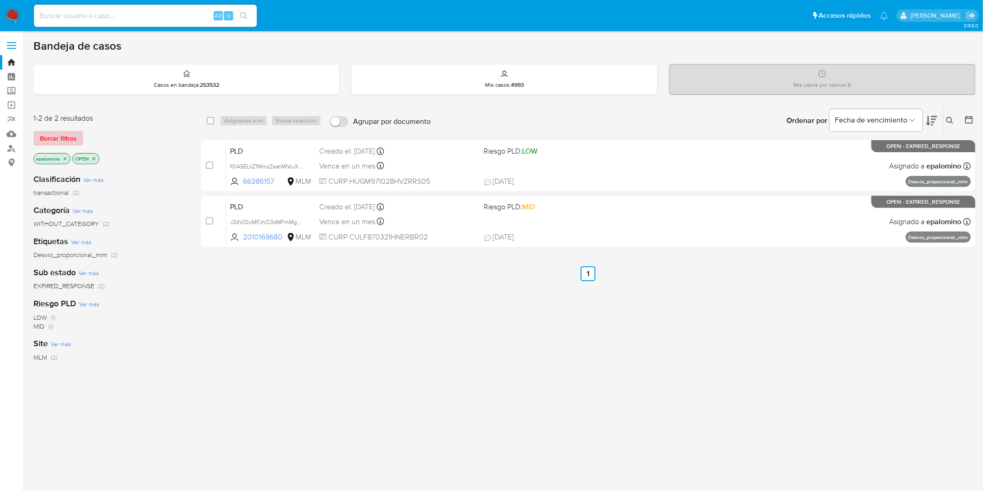
click at [71, 137] on span "Borrar filtros" at bounding box center [58, 138] width 37 height 13
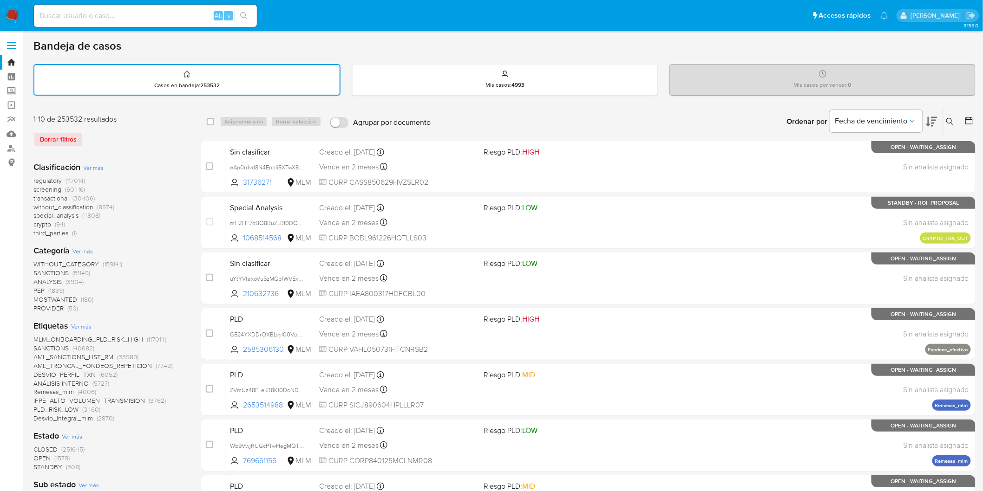
click at [7, 15] on img at bounding box center [13, 16] width 16 height 16
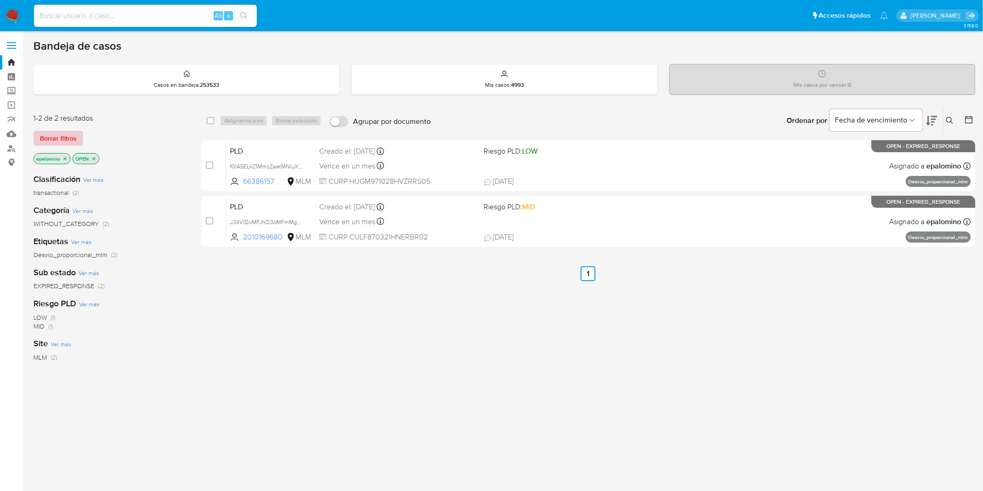
click at [71, 136] on span "Borrar filtros" at bounding box center [58, 138] width 37 height 13
